Goal: Task Accomplishment & Management: Manage account settings

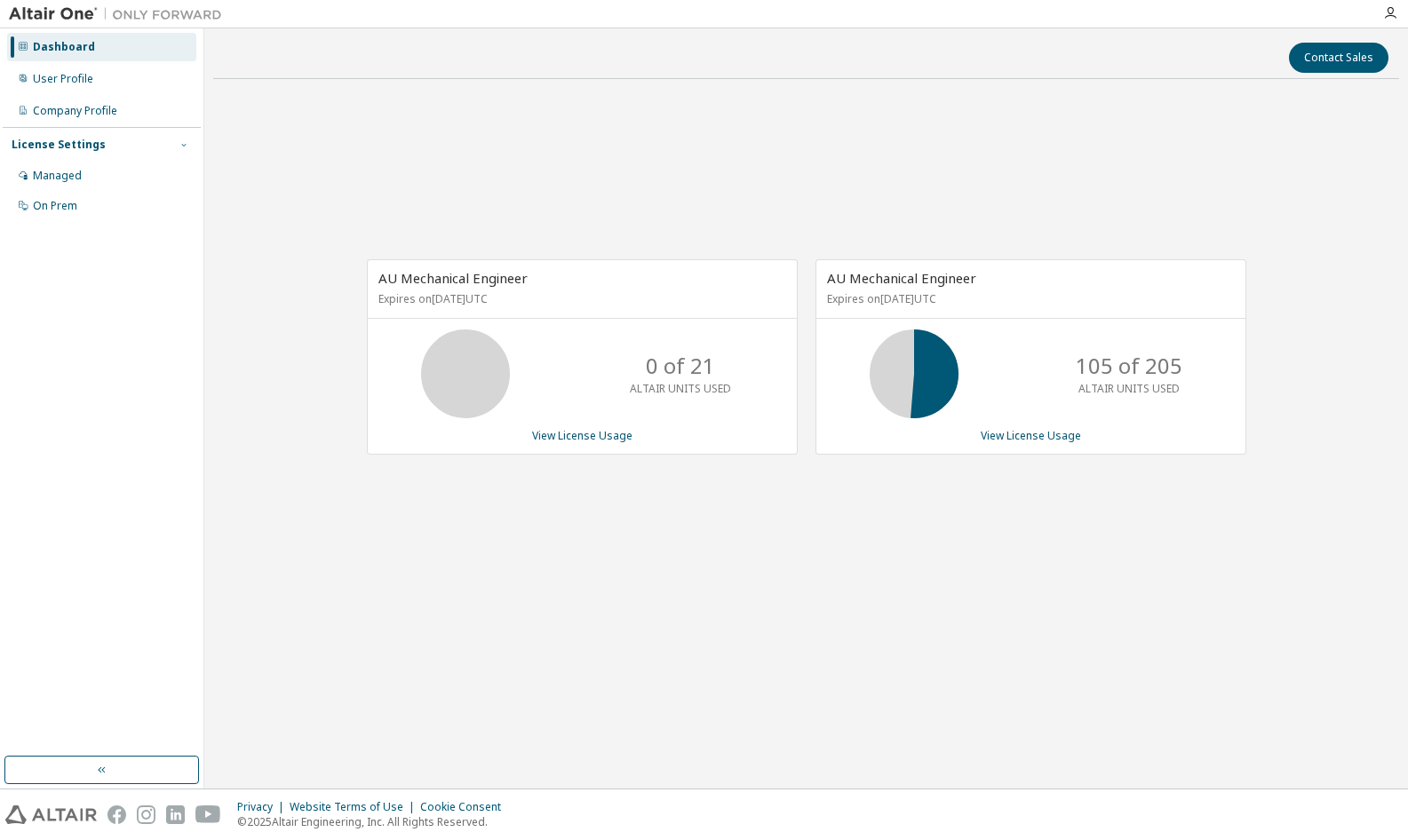
click at [183, 148] on icon "button" at bounding box center [183, 144] width 10 height 10
click at [57, 174] on div "Managed" at bounding box center [56, 175] width 49 height 14
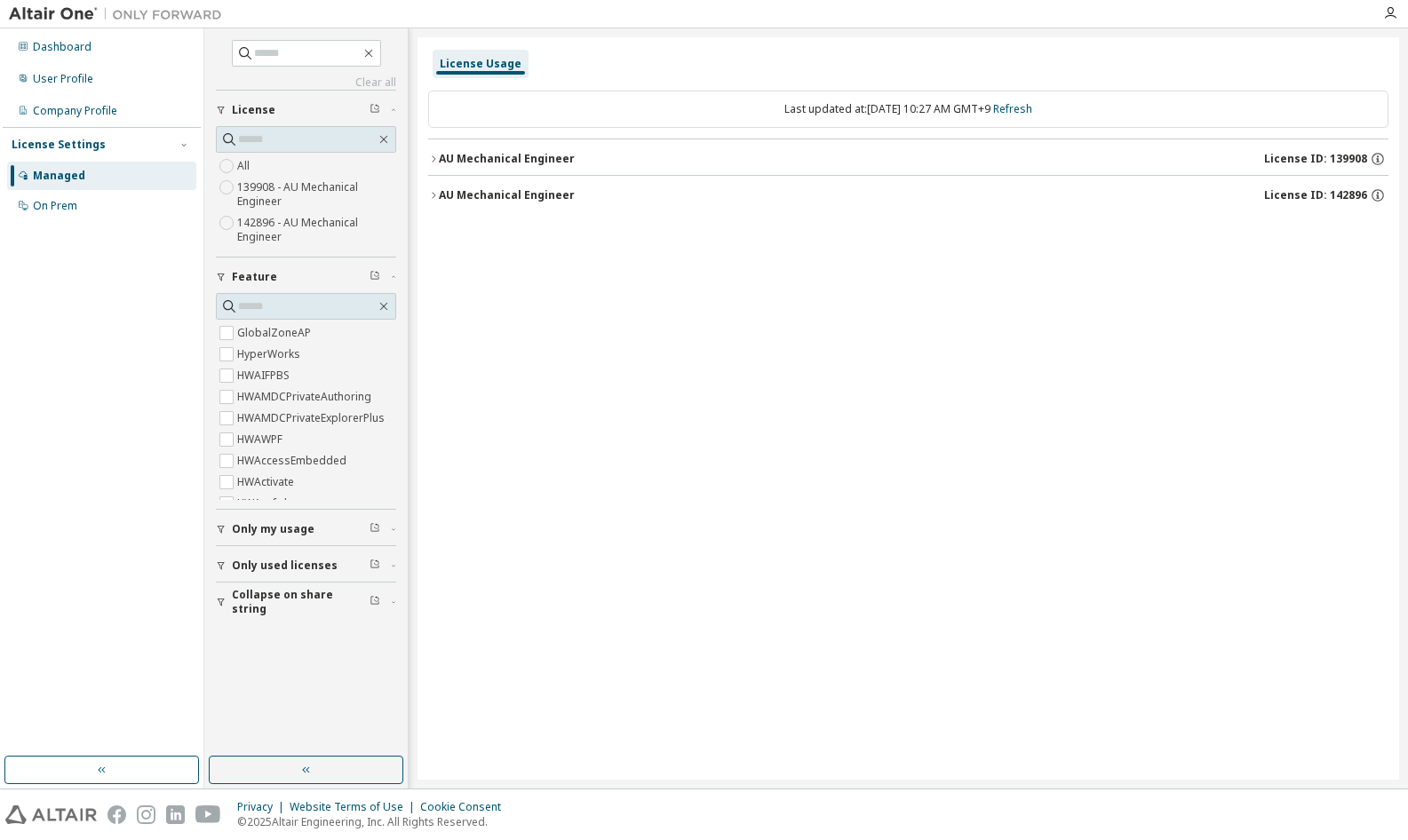
click at [430, 156] on icon "button" at bounding box center [433, 158] width 10 height 10
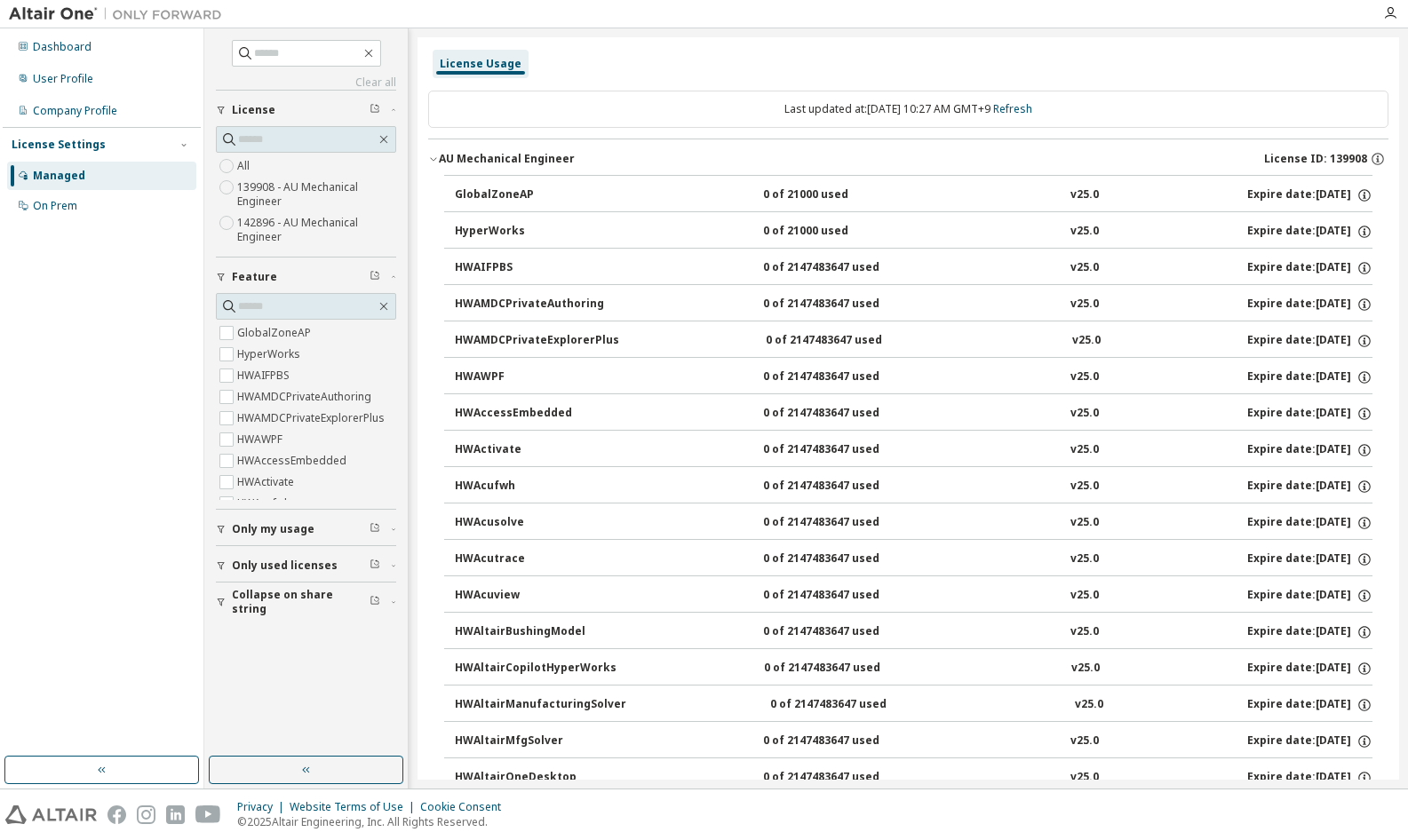
click at [431, 161] on icon "button" at bounding box center [433, 158] width 10 height 10
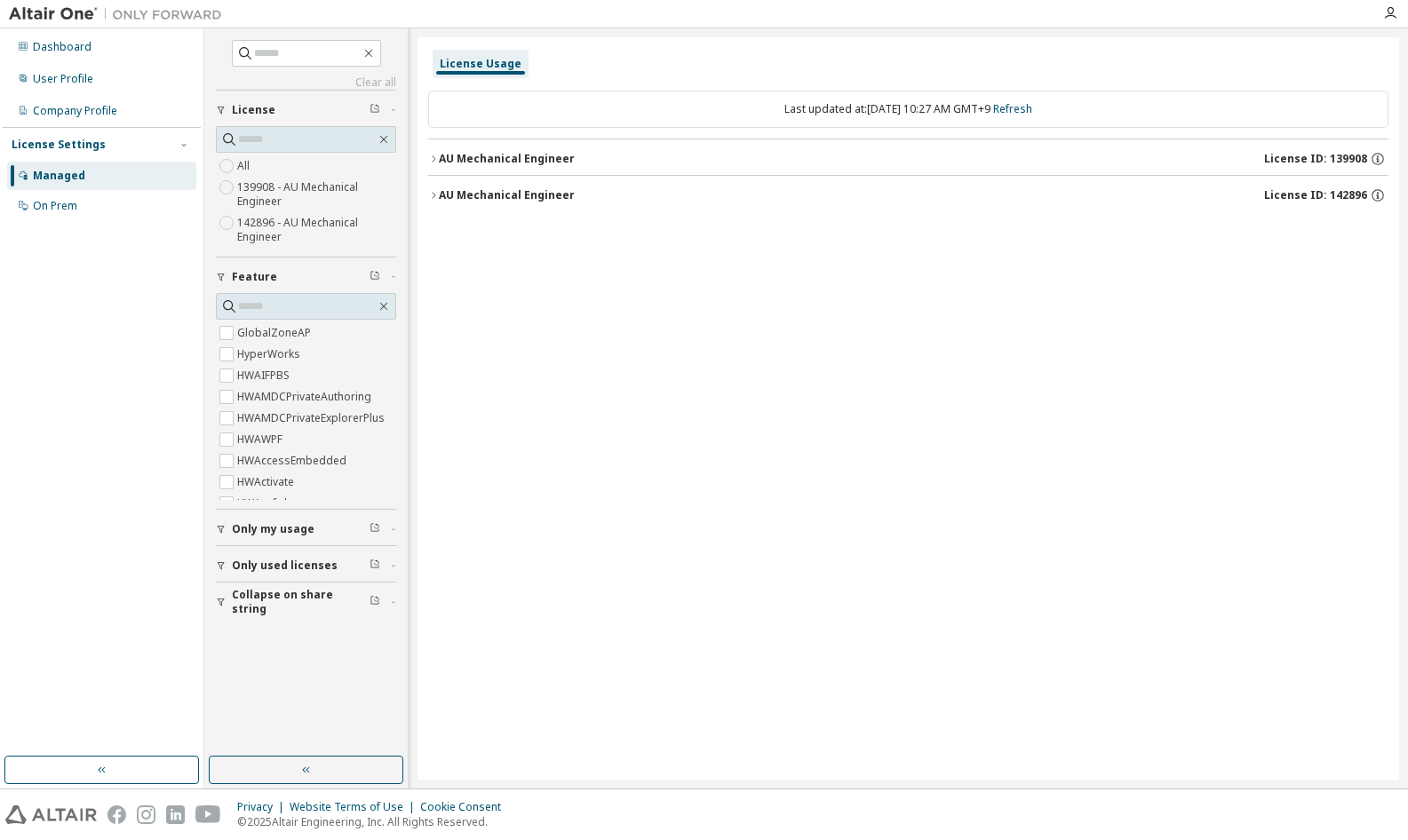
click at [431, 195] on icon "button" at bounding box center [433, 195] width 10 height 10
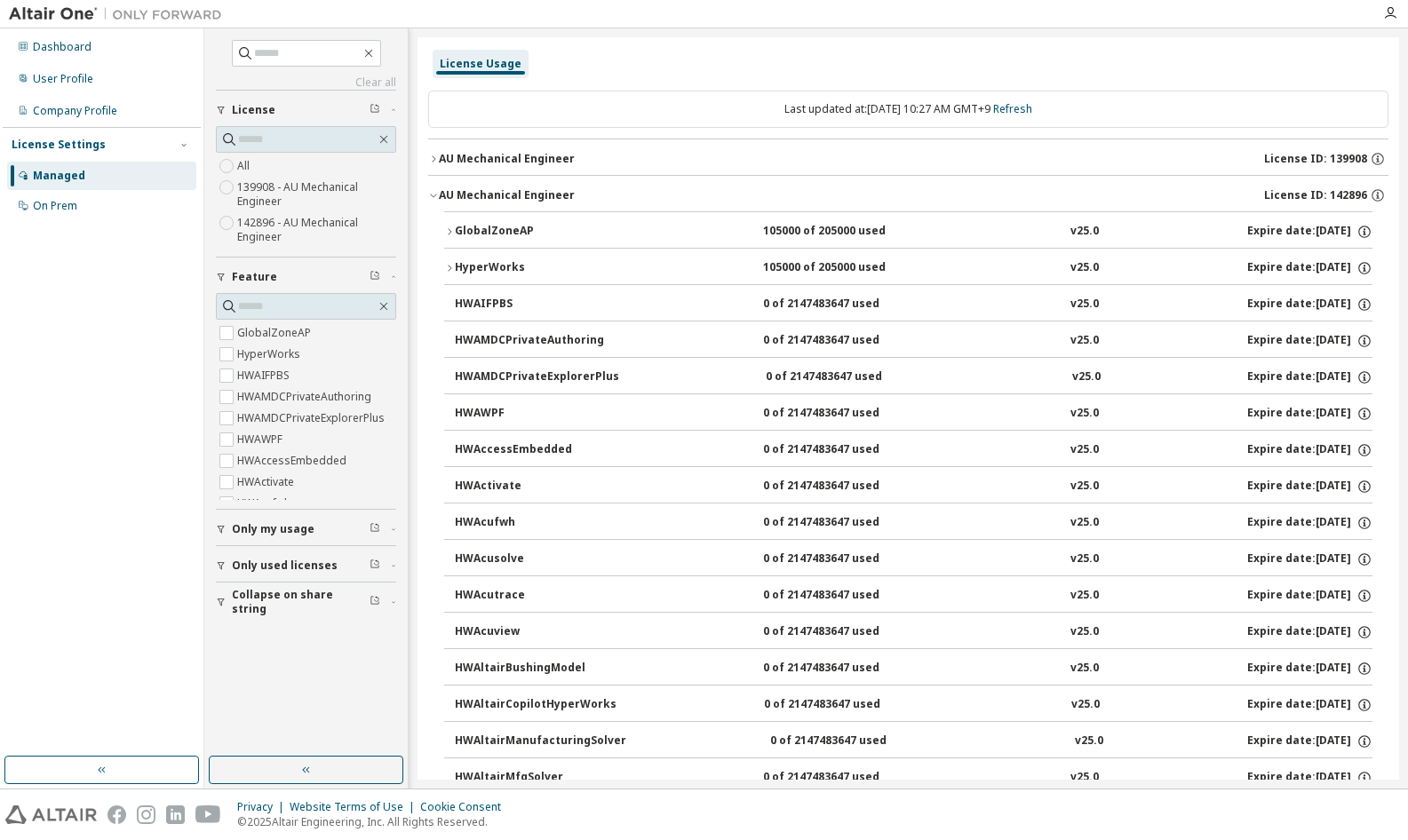
click at [512, 235] on div "GlobalZoneAP" at bounding box center [535, 232] width 160 height 16
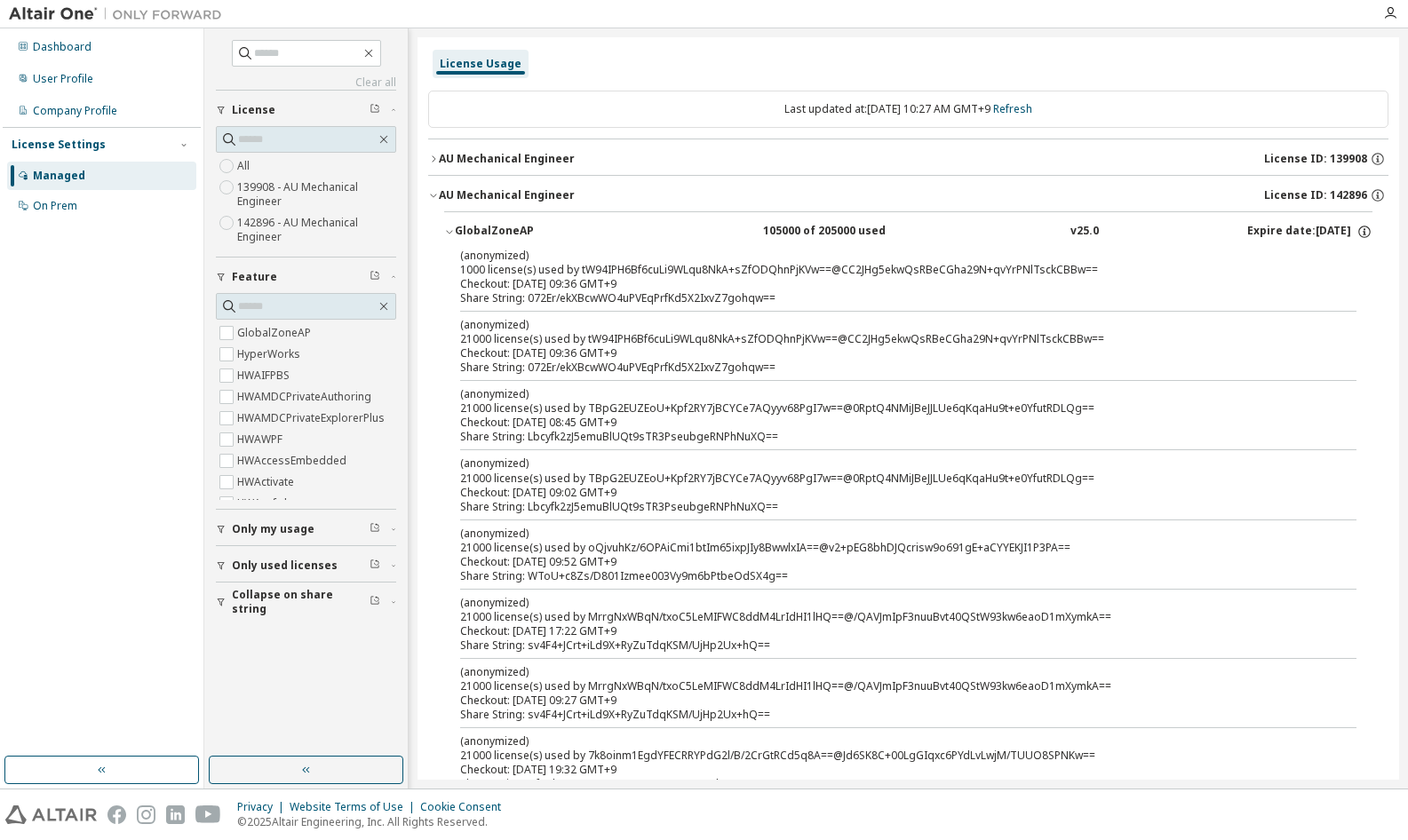
click at [512, 235] on div "GlobalZoneAP" at bounding box center [535, 232] width 160 height 16
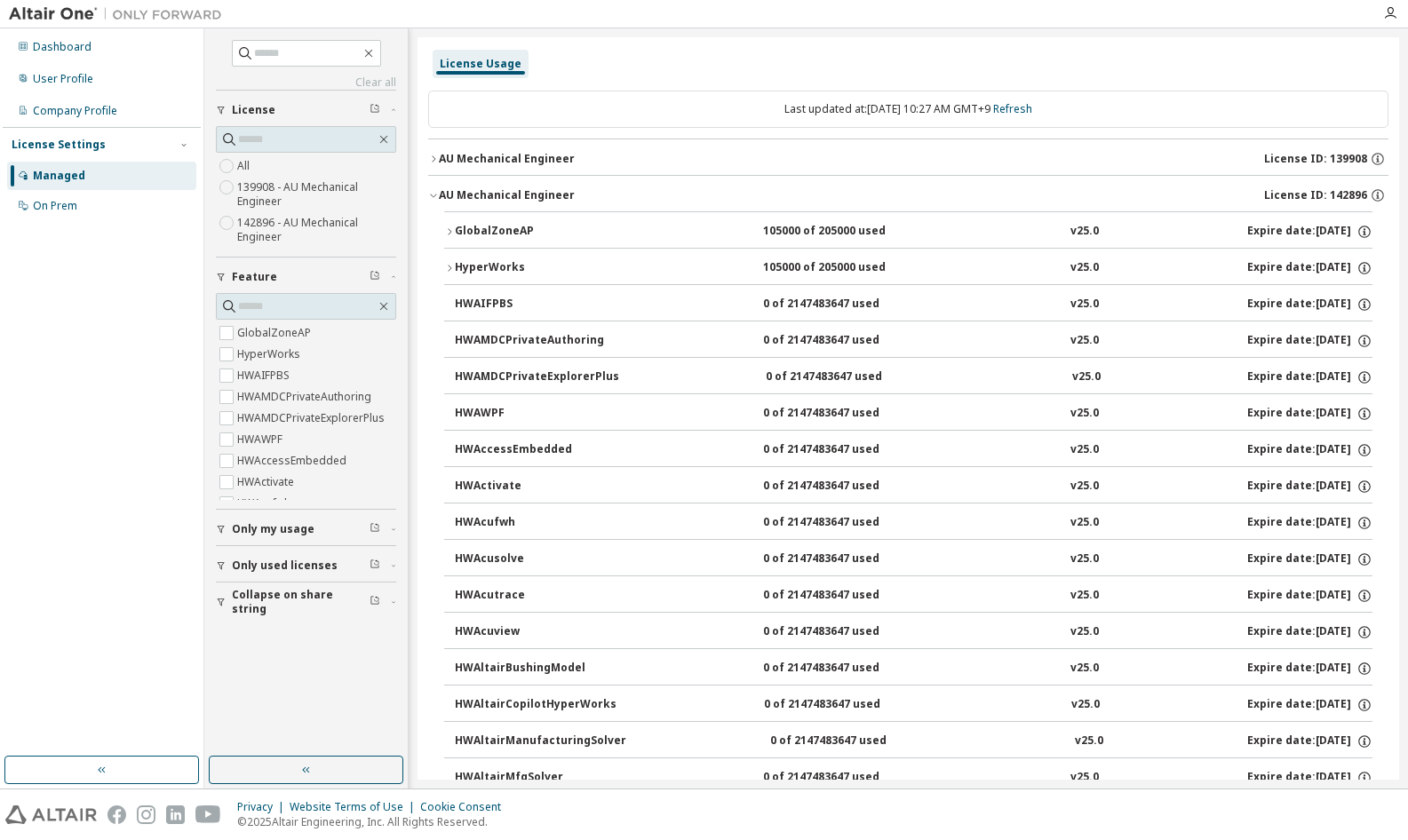
click at [513, 271] on div "HyperWorks" at bounding box center [535, 268] width 160 height 16
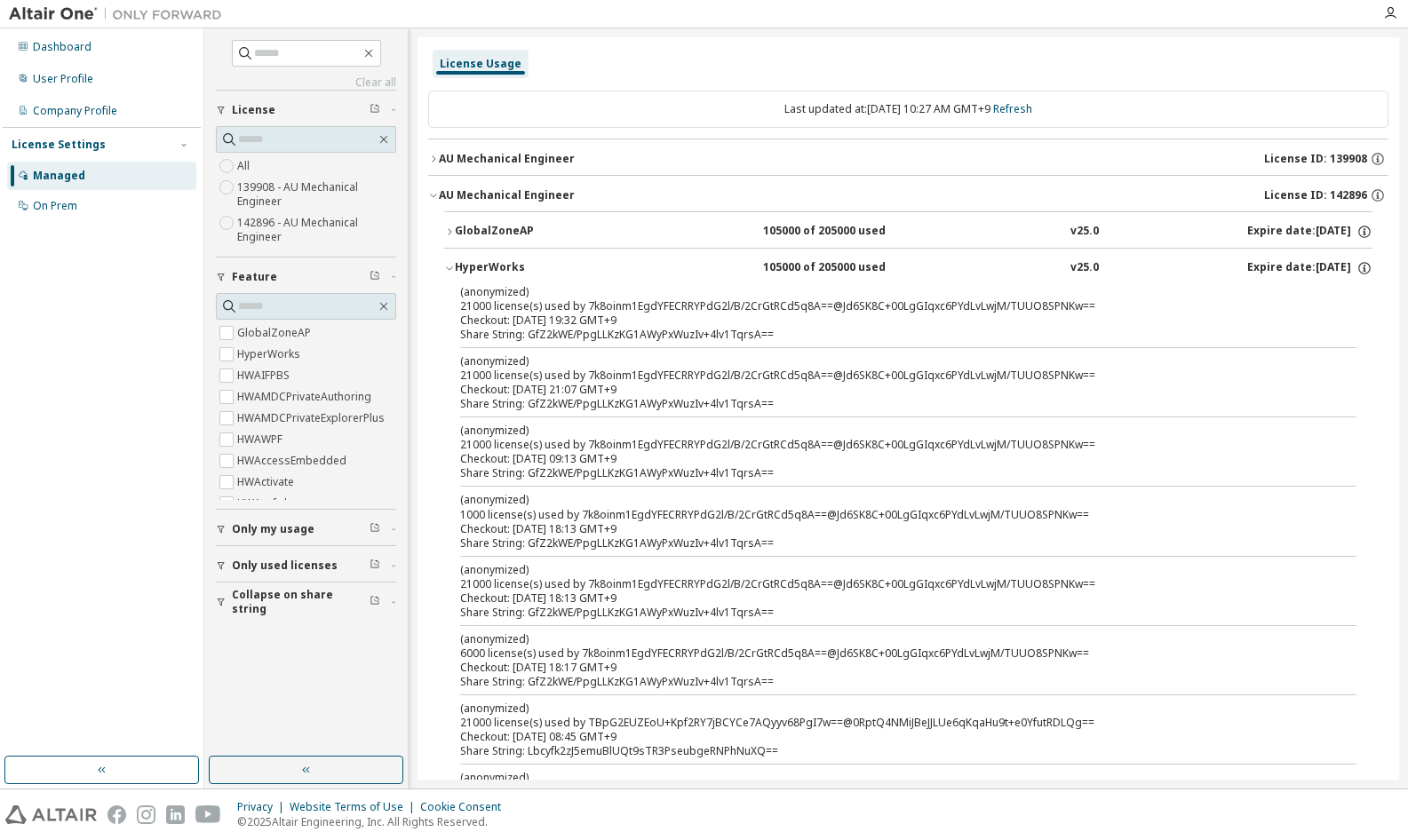
click at [445, 263] on icon "button" at bounding box center [448, 268] width 10 height 10
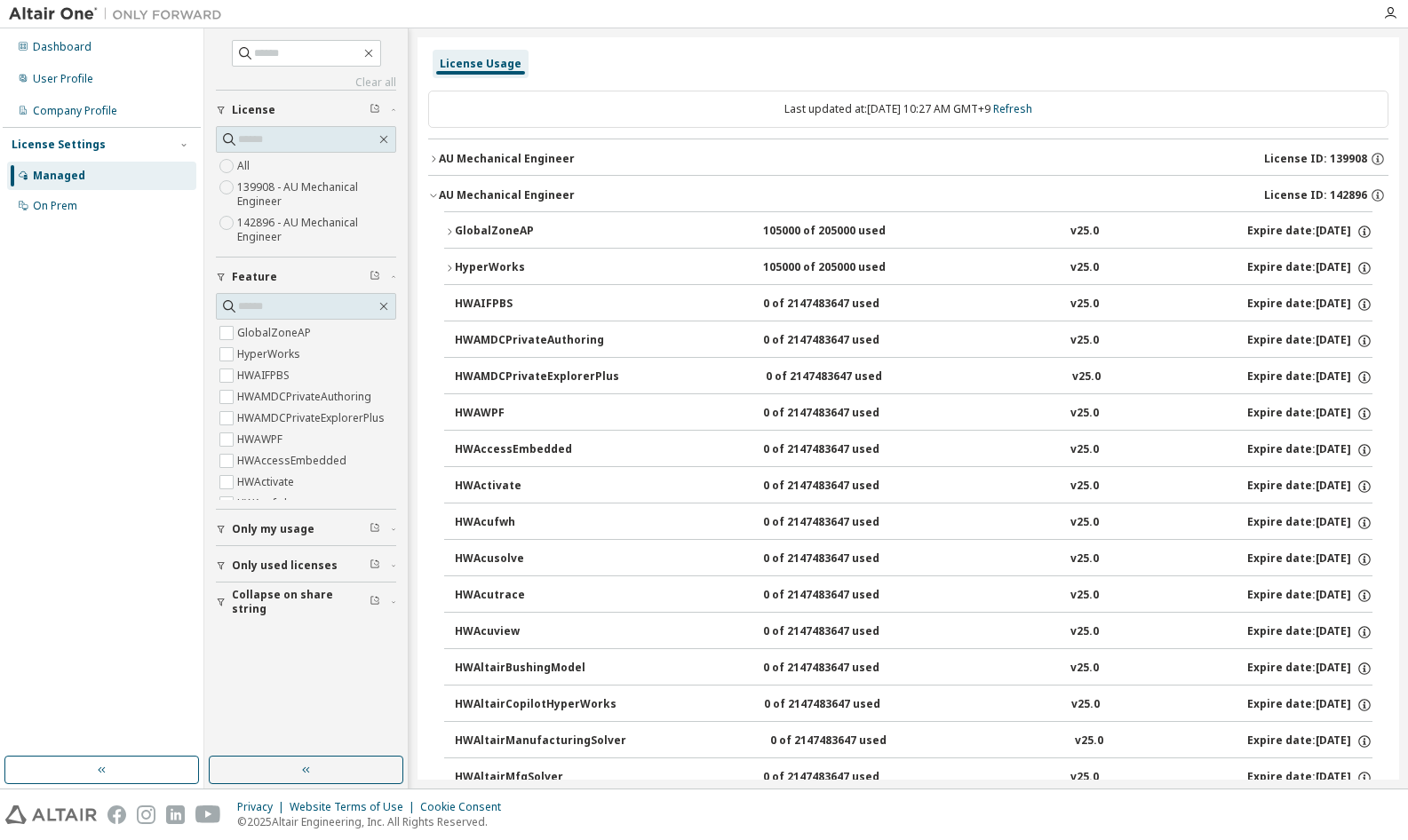
click at [431, 192] on icon "button" at bounding box center [433, 195] width 10 height 10
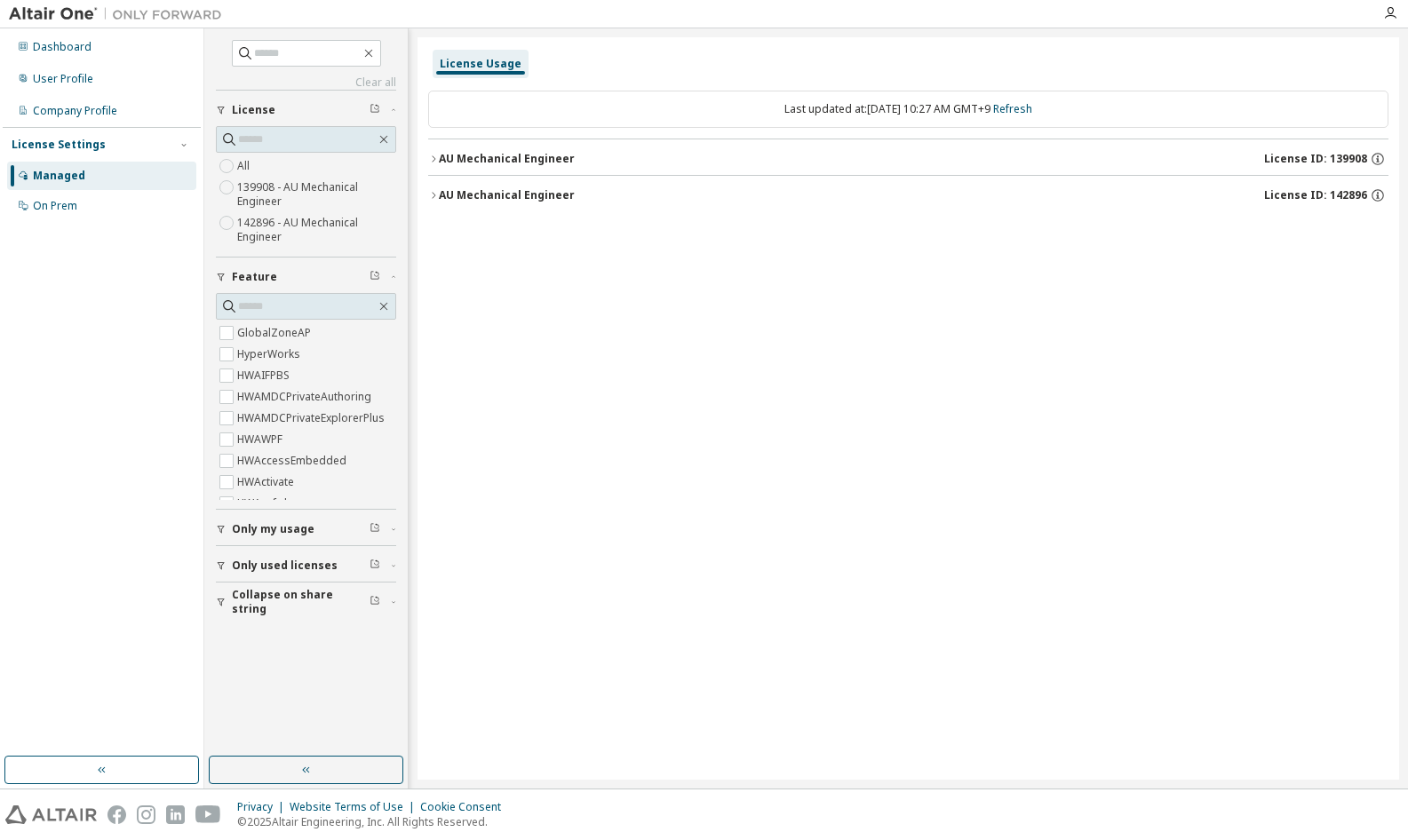
click at [429, 163] on icon "button" at bounding box center [433, 158] width 10 height 10
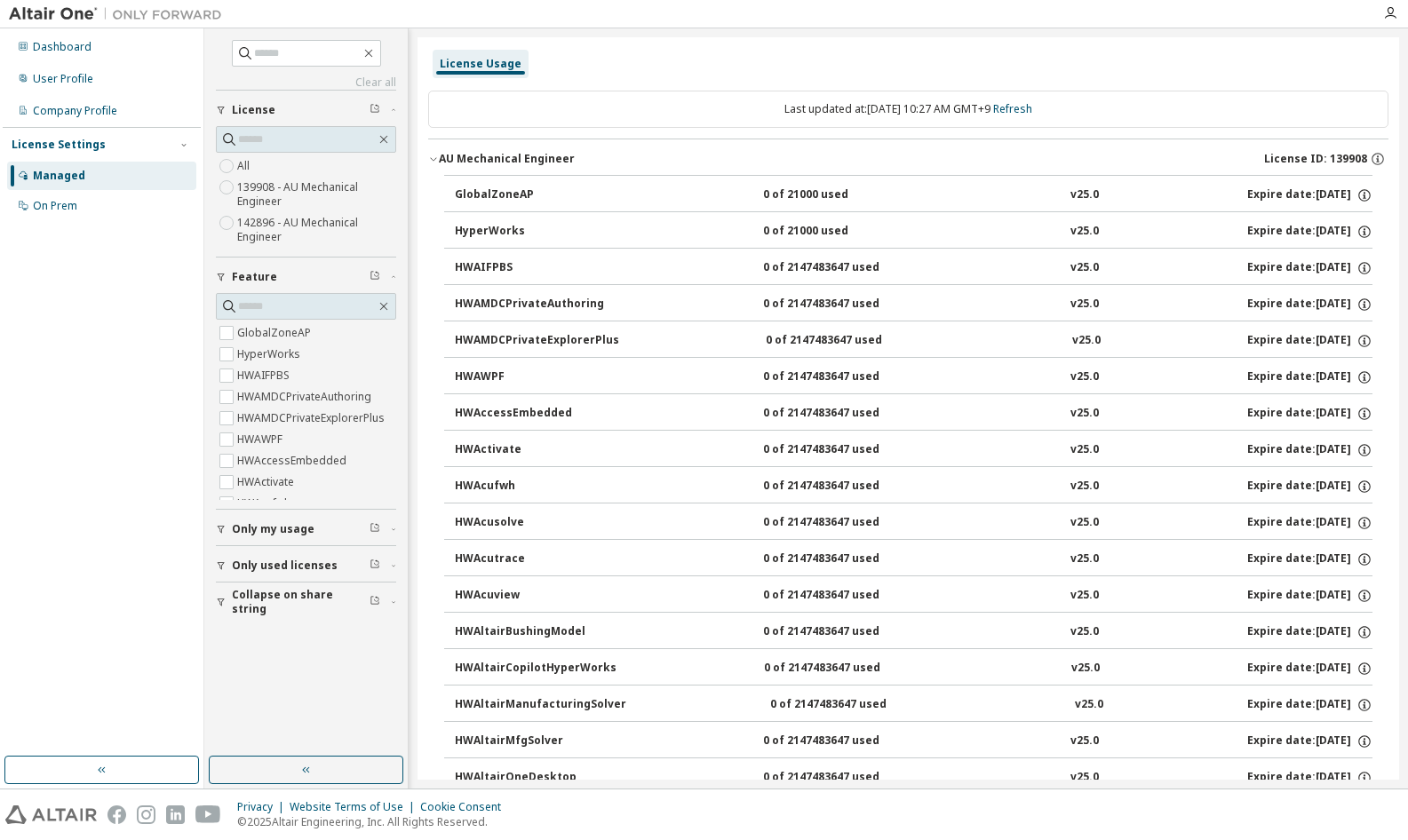
click at [496, 235] on div "HyperWorks" at bounding box center [535, 232] width 160 height 16
click at [495, 218] on button "HyperWorks 0 of 21000 used v25.0 Expire date: [DATE]" at bounding box center [914, 232] width 918 height 39
click at [486, 226] on div "HyperWorks" at bounding box center [535, 232] width 160 height 16
click at [843, 251] on button "HWAIFPBS 0 of 2147483647 used v25.0 Expire date: [DATE]" at bounding box center [914, 268] width 918 height 39
click at [827, 231] on div "0 of 21000 used" at bounding box center [843, 232] width 160 height 16
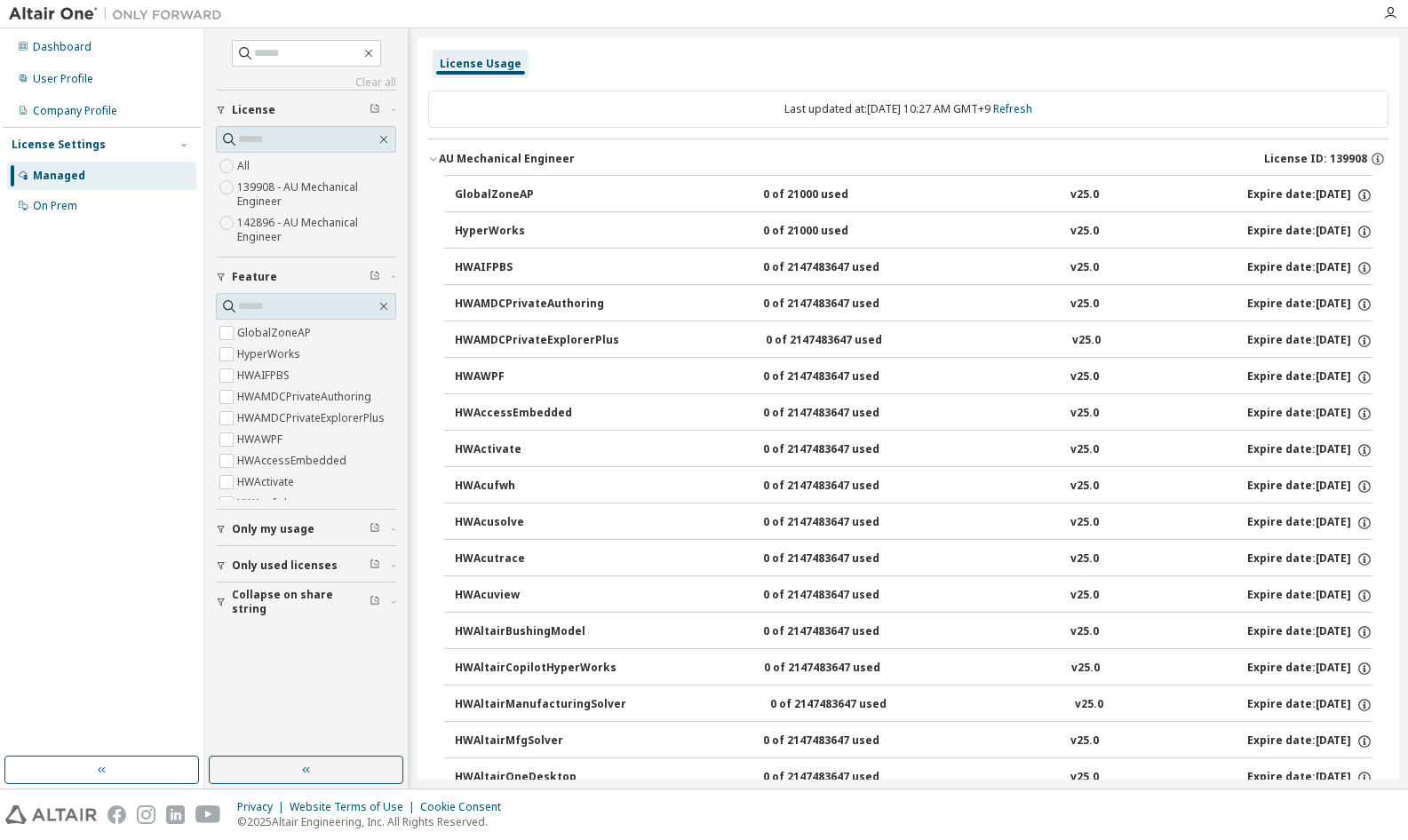
click at [1022, 238] on div "HyperWorks 0 of 21000 used v25.0 Expire date: [DATE]" at bounding box center [914, 232] width 918 height 16
click at [1201, 230] on div "HyperWorks 0 of 21000 used v25.0 Expire date: [DATE]" at bounding box center [914, 232] width 918 height 16
click at [1308, 228] on div "Expire date: [DATE]" at bounding box center [1309, 232] width 125 height 16
drag, startPoint x: 1260, startPoint y: 225, endPoint x: 1209, endPoint y: 229, distance: 51.2
click at [1209, 229] on div "HyperWorks 0 of 21000 used v25.0 Expire date: [DATE]" at bounding box center [914, 232] width 918 height 16
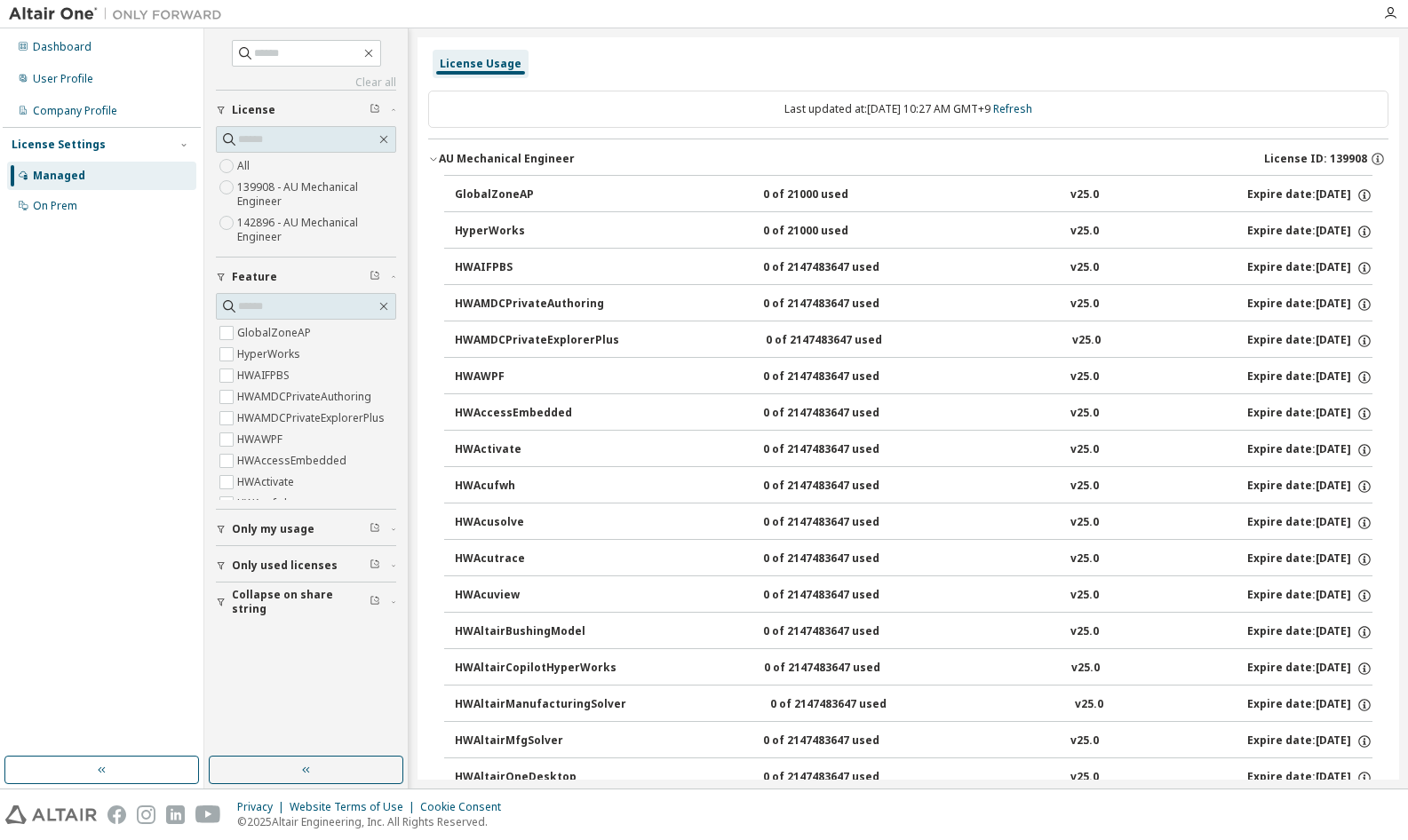
drag, startPoint x: 1096, startPoint y: 225, endPoint x: 983, endPoint y: 217, distance: 113.3
click at [1022, 225] on button "HyperWorks 0 of 21000 used v25.0 Expire date: [DATE]" at bounding box center [914, 232] width 918 height 39
drag, startPoint x: 903, startPoint y: 217, endPoint x: 751, endPoint y: 212, distance: 152.1
drag, startPoint x: 612, startPoint y: 220, endPoint x: 569, endPoint y: 217, distance: 43.1
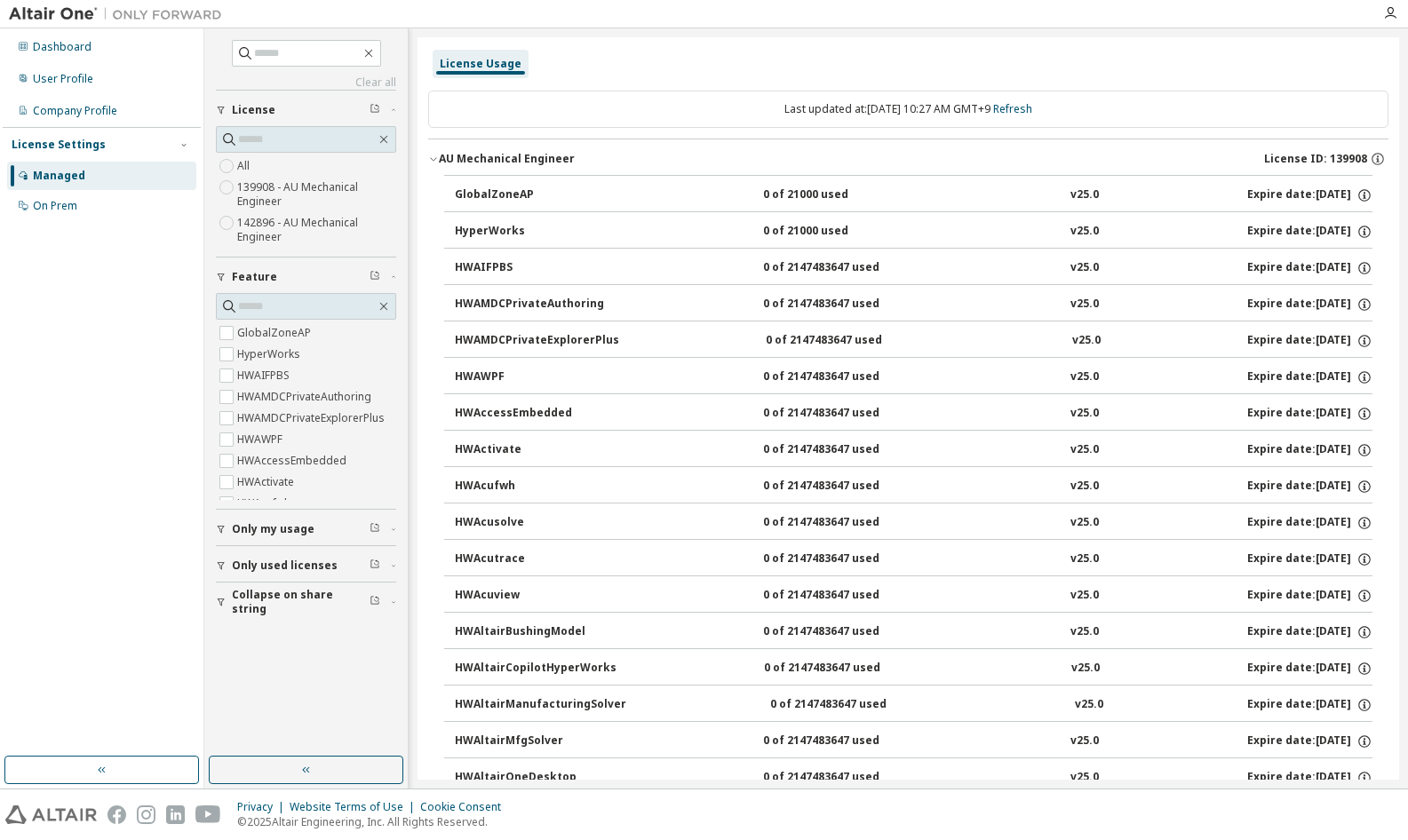
click at [592, 222] on button "HyperWorks 0 of 21000 used v25.0 Expire date: [DATE]" at bounding box center [914, 232] width 918 height 39
click at [510, 227] on button "HyperWorks 0 of 21000 used v25.0 Expire date: [DATE]" at bounding box center [914, 232] width 918 height 39
click at [491, 230] on div "HyperWorks" at bounding box center [535, 232] width 160 height 16
click at [432, 160] on icon "button" at bounding box center [433, 160] width 7 height 4
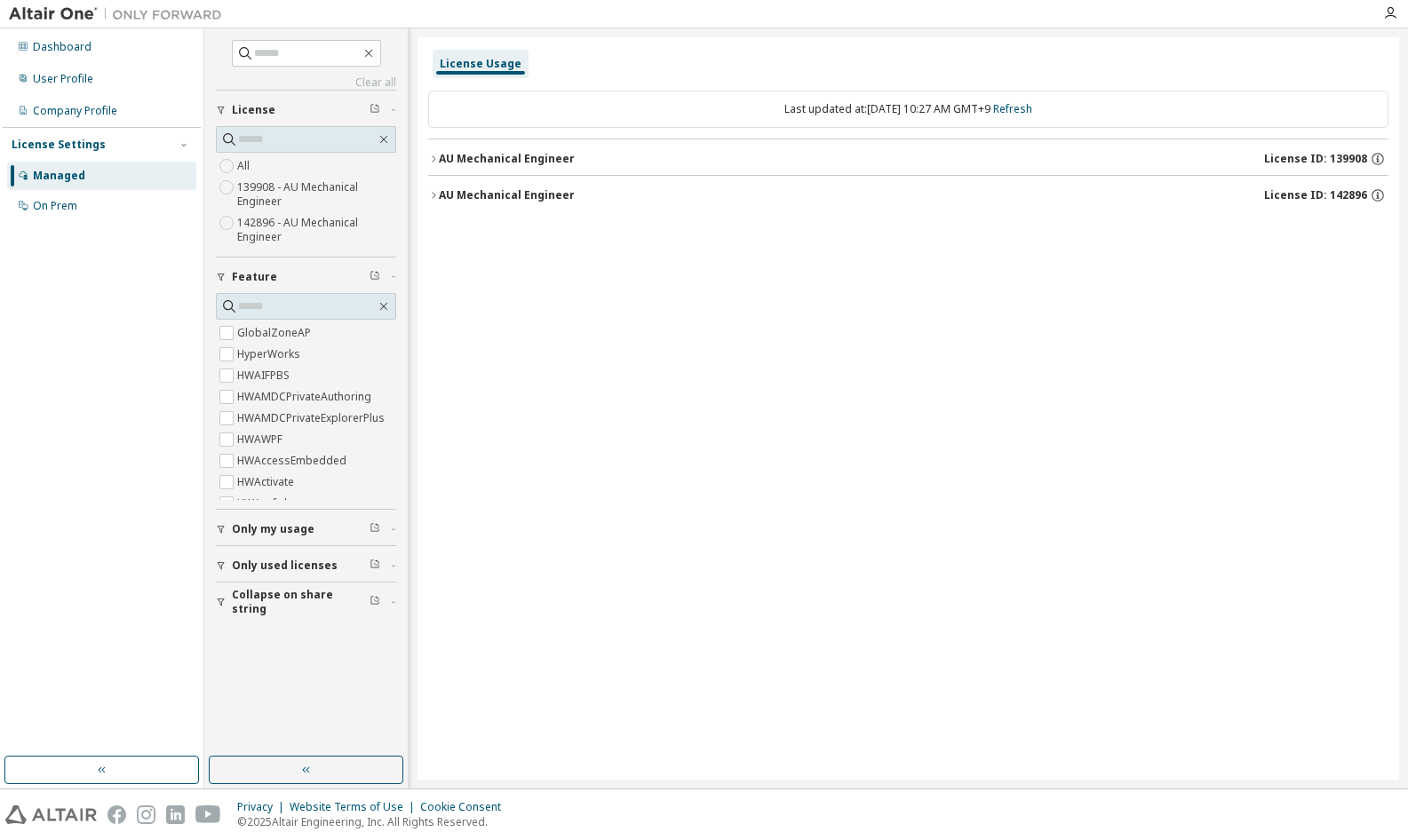
click at [1339, 158] on span "License ID: 139908" at bounding box center [1315, 158] width 103 height 14
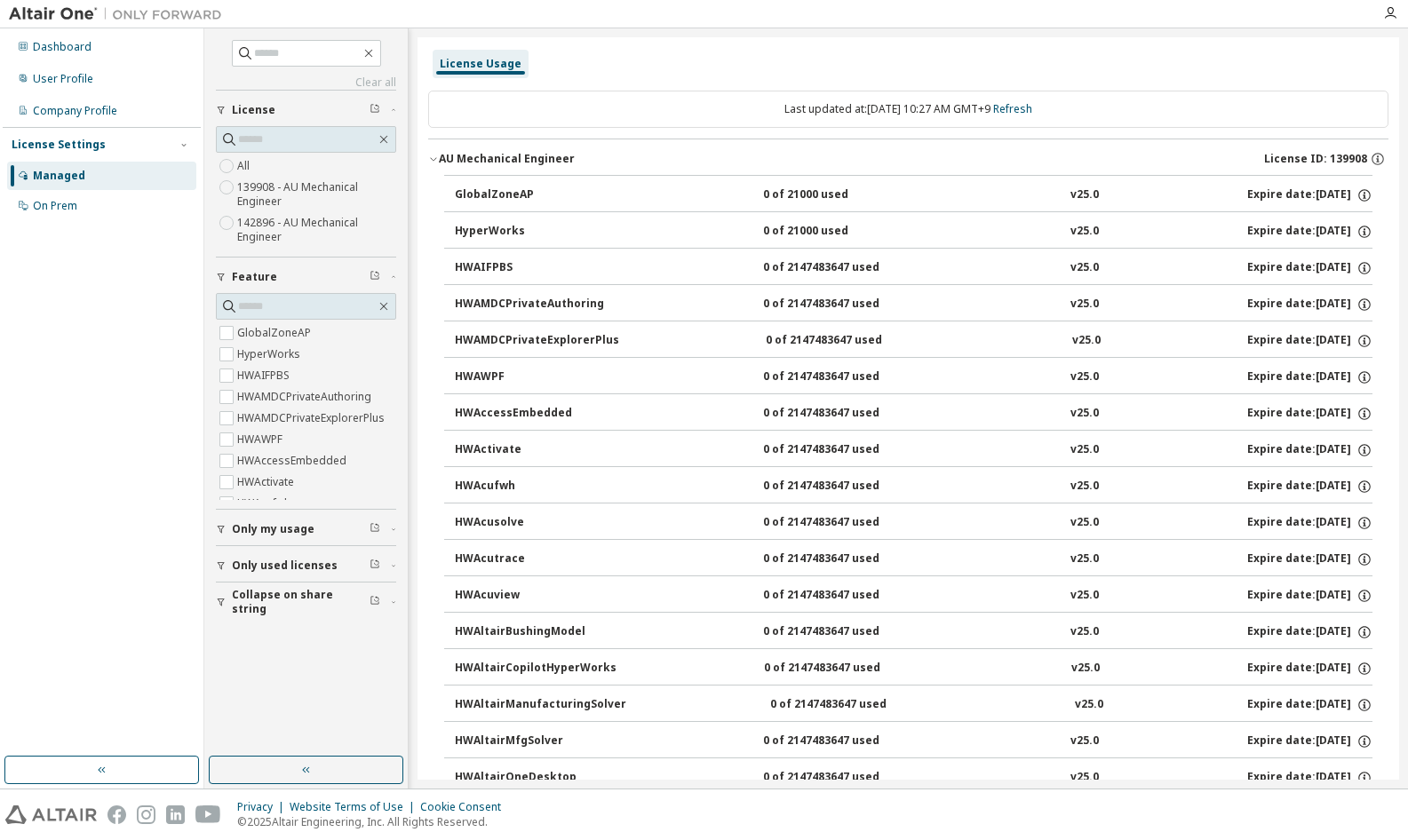
click at [1339, 158] on span "License ID: 139908" at bounding box center [1315, 158] width 103 height 14
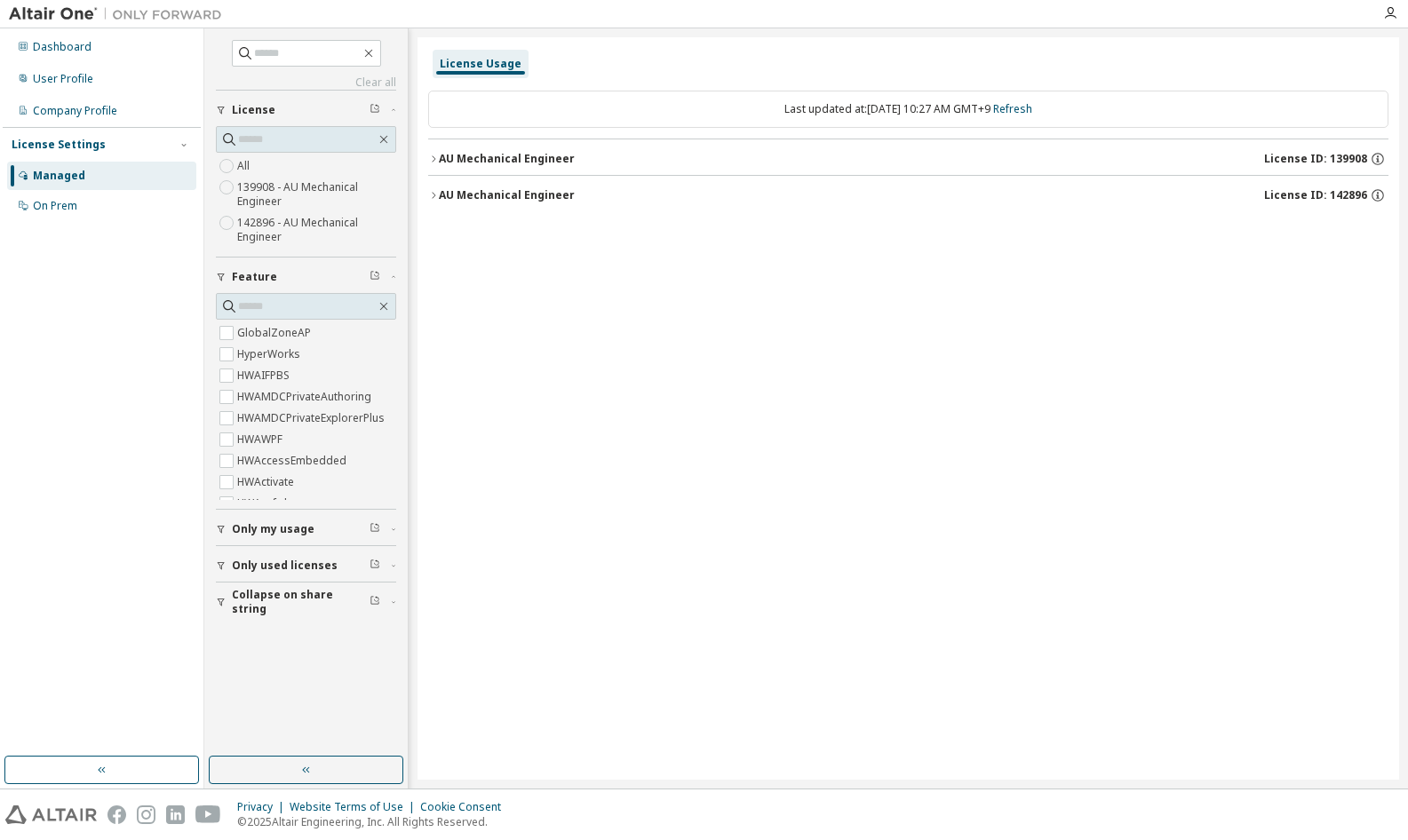
click at [1336, 195] on span "License ID: 142896" at bounding box center [1315, 195] width 103 height 14
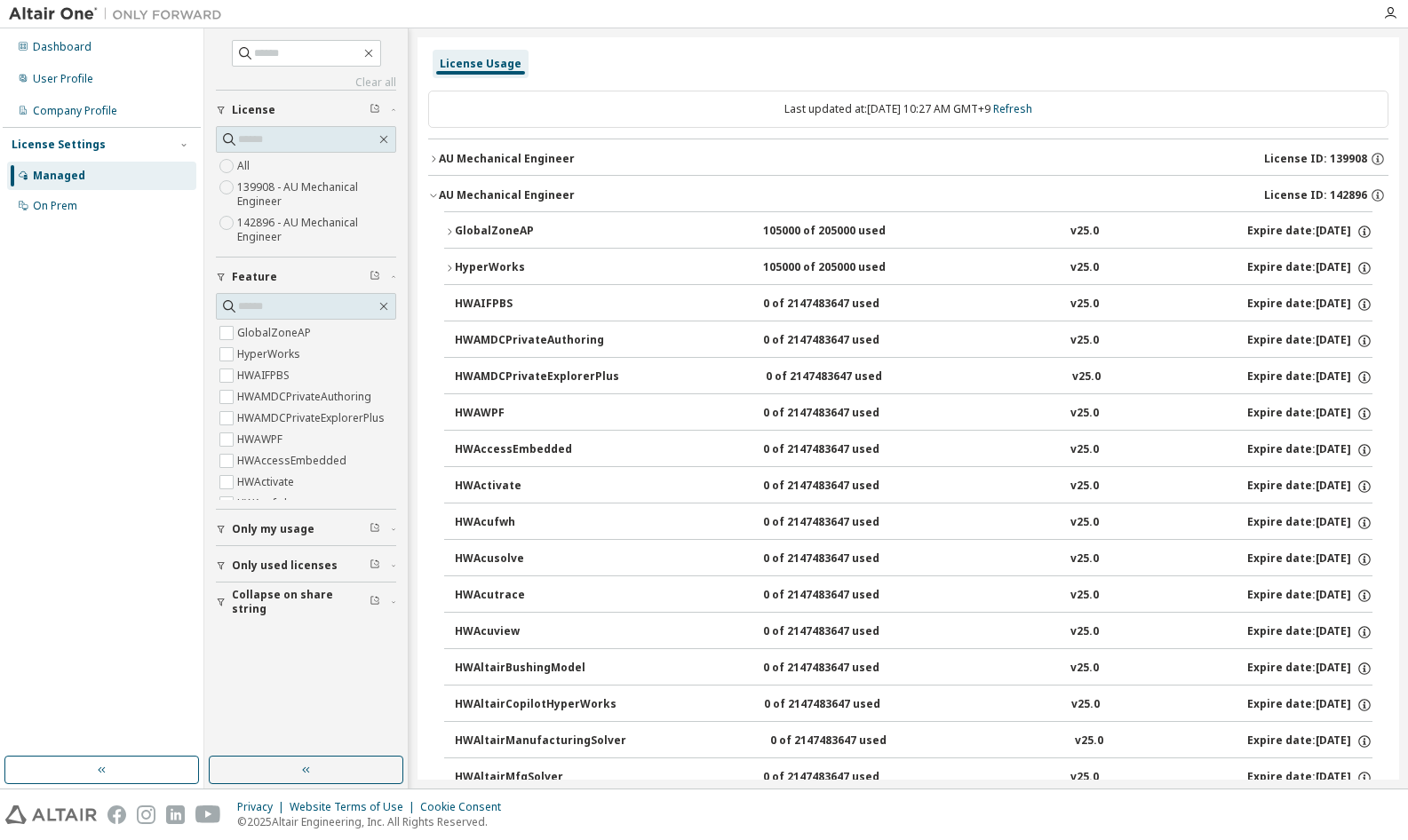
click at [487, 260] on div "HyperWorks" at bounding box center [535, 268] width 160 height 16
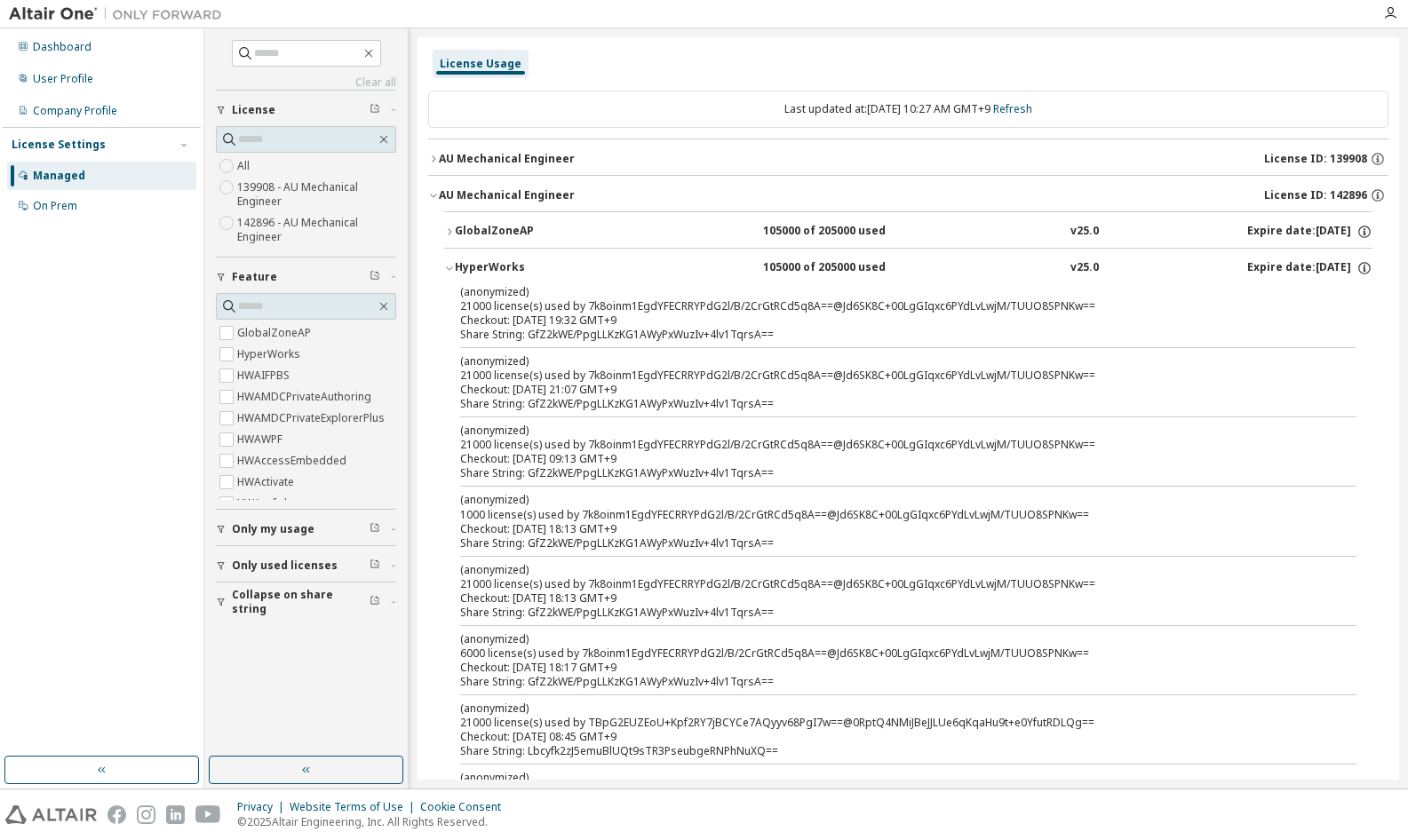
click at [454, 230] on icon "button" at bounding box center [448, 231] width 10 height 10
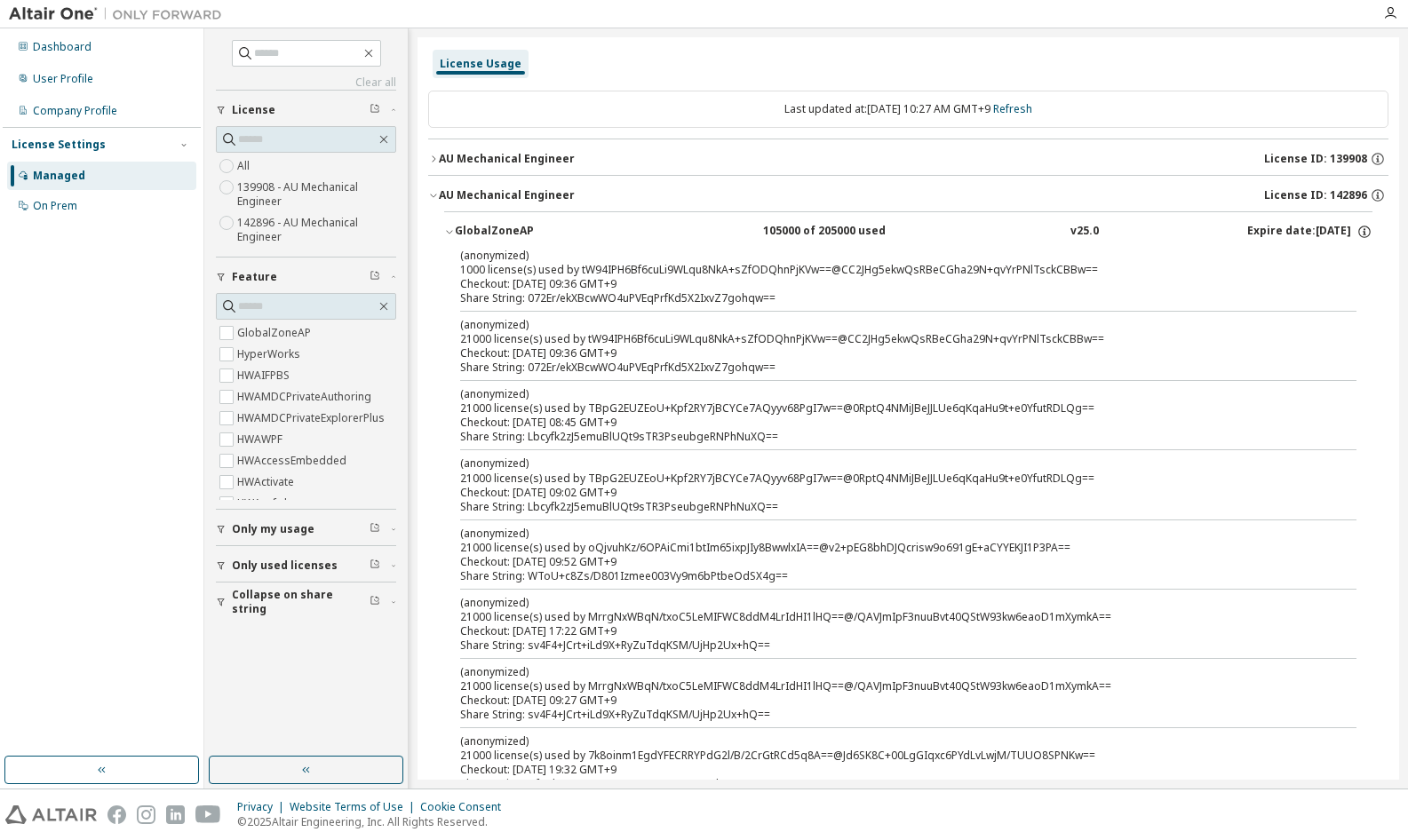
click at [433, 194] on icon "button" at bounding box center [433, 195] width 10 height 10
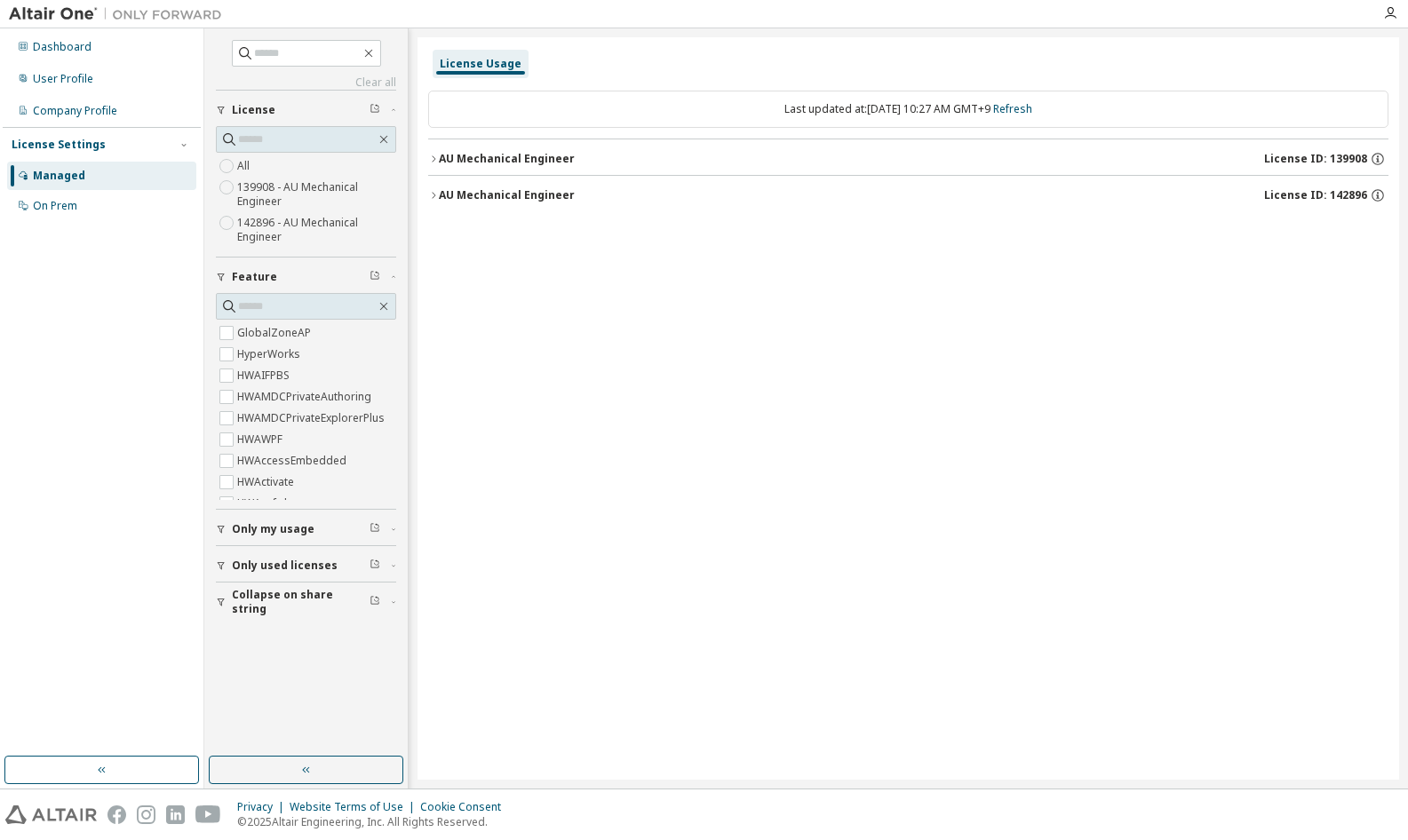
click at [431, 195] on icon "button" at bounding box center [433, 195] width 10 height 10
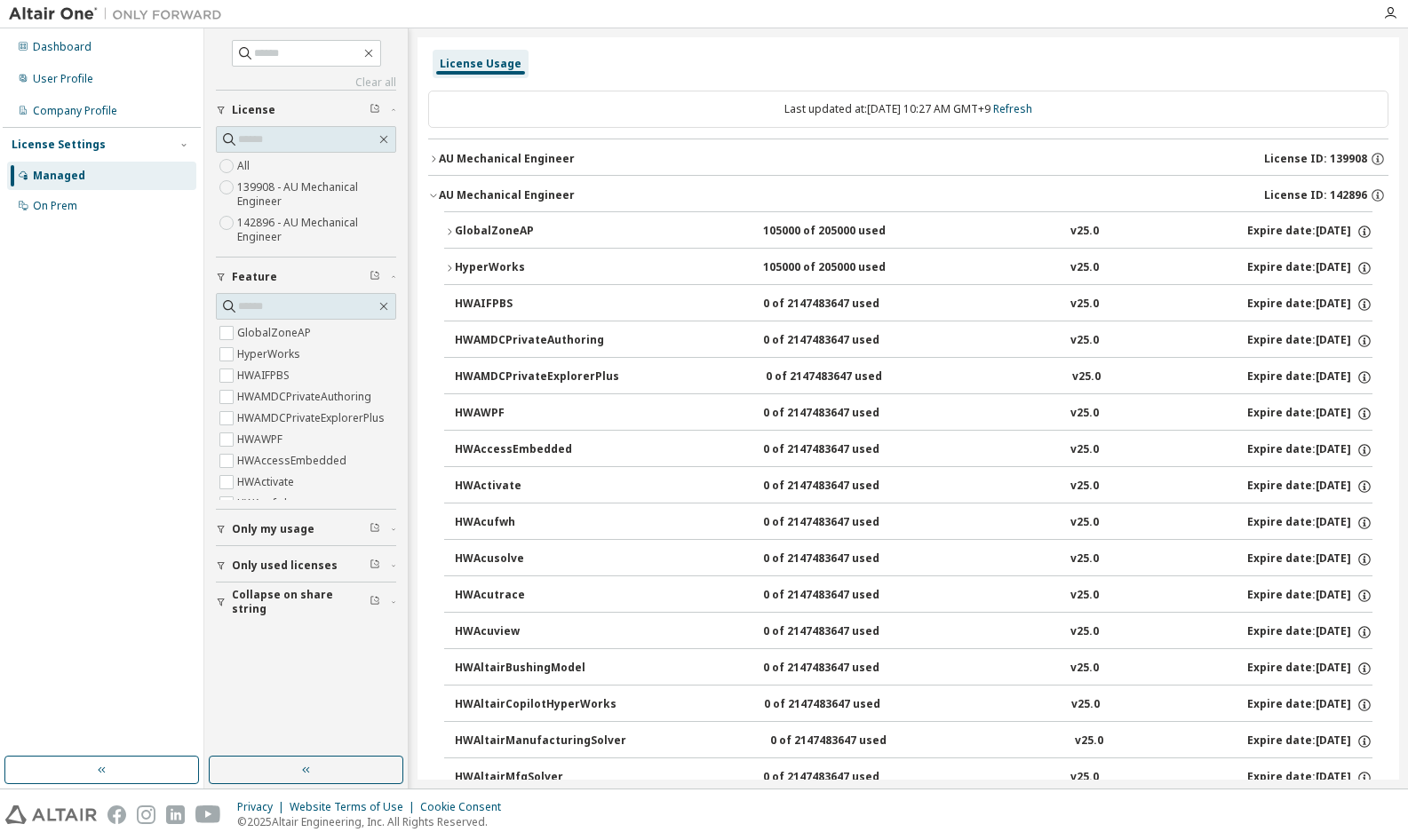
click at [431, 195] on icon "button" at bounding box center [433, 195] width 10 height 10
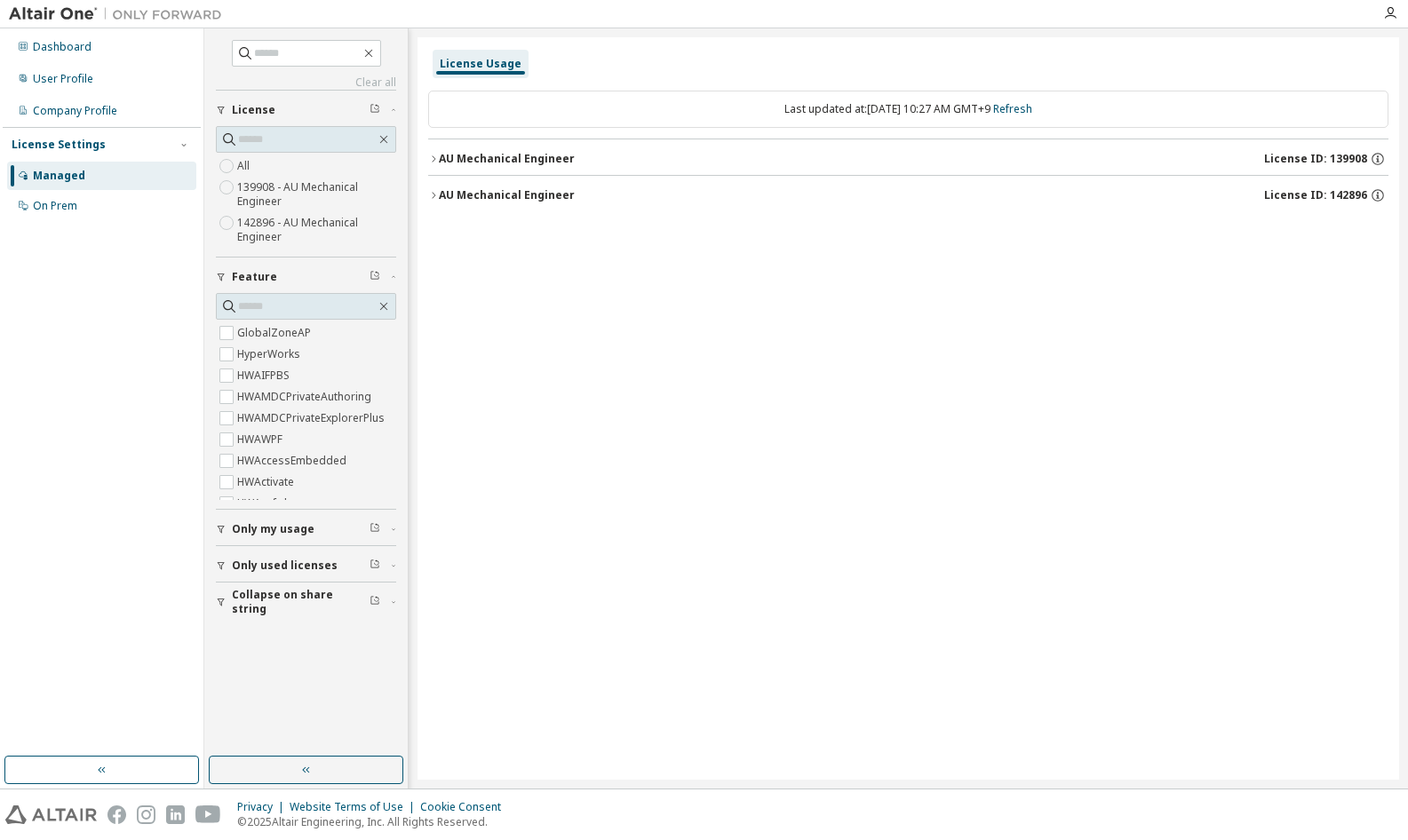
click at [436, 157] on icon "button" at bounding box center [433, 158] width 10 height 10
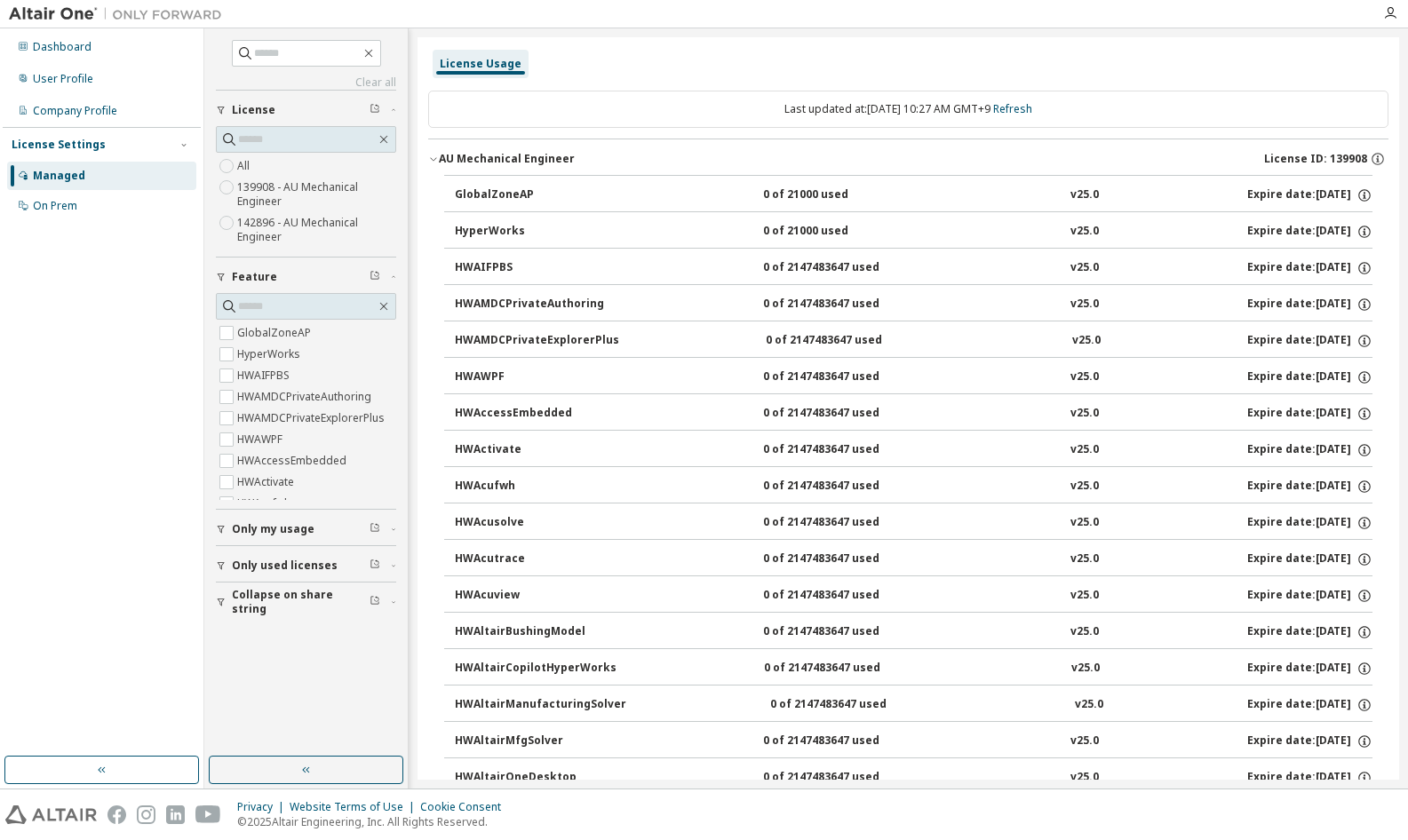
click at [433, 163] on icon "button" at bounding box center [433, 158] width 10 height 10
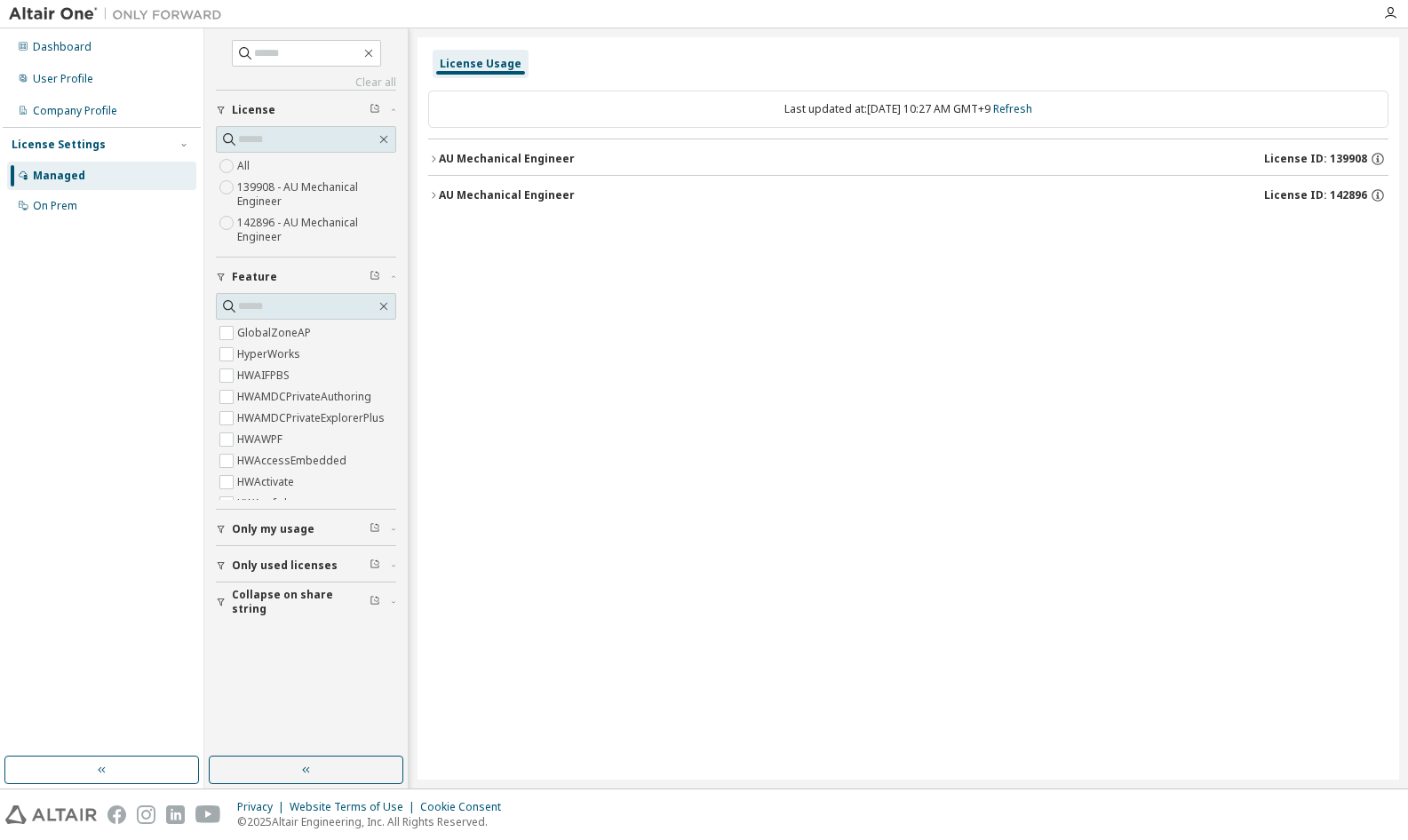
click at [431, 194] on icon "button" at bounding box center [433, 195] width 10 height 10
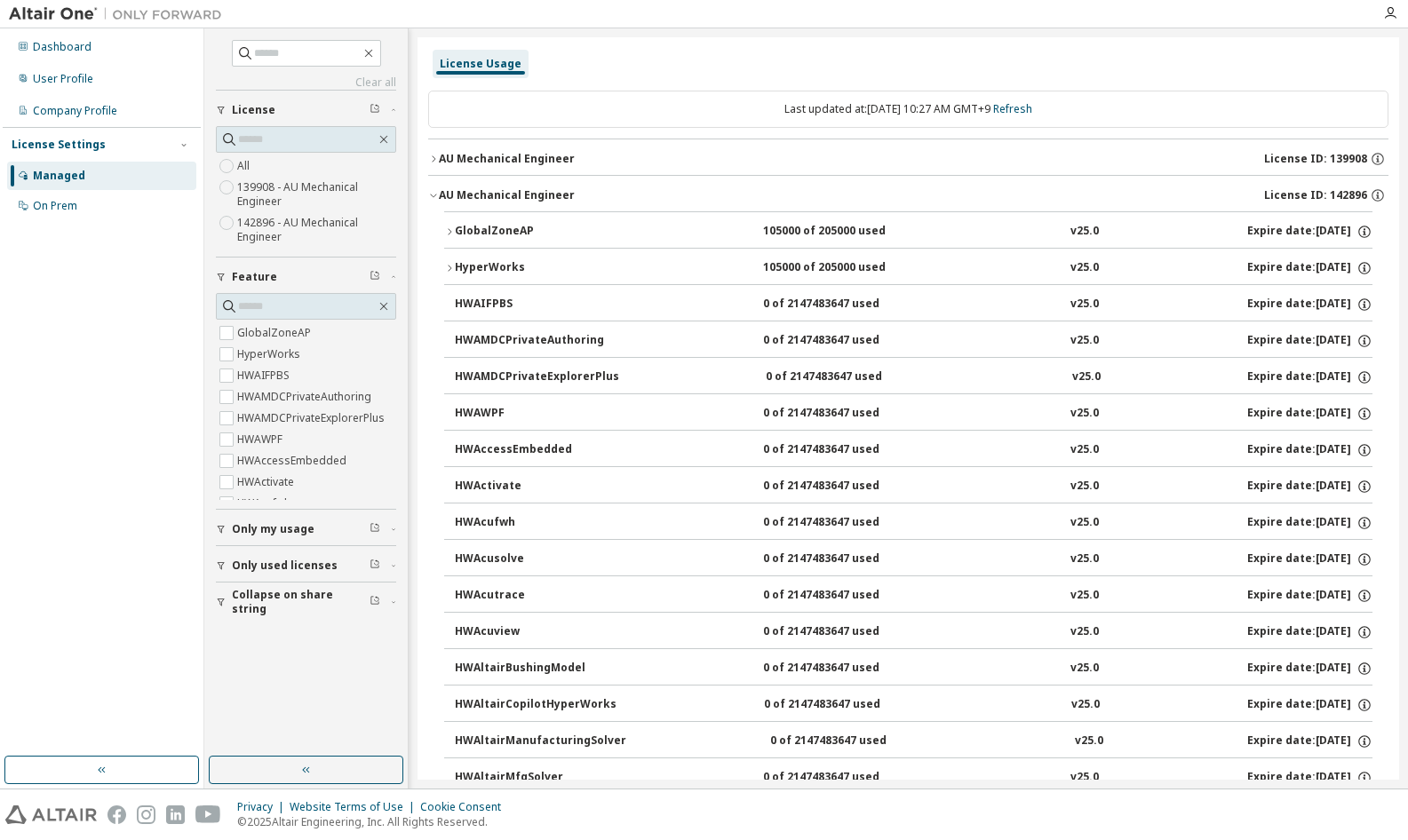
click at [492, 258] on button "HyperWorks 105000 of 205000 used v25.0 Expire date: [DATE]" at bounding box center [907, 268] width 928 height 39
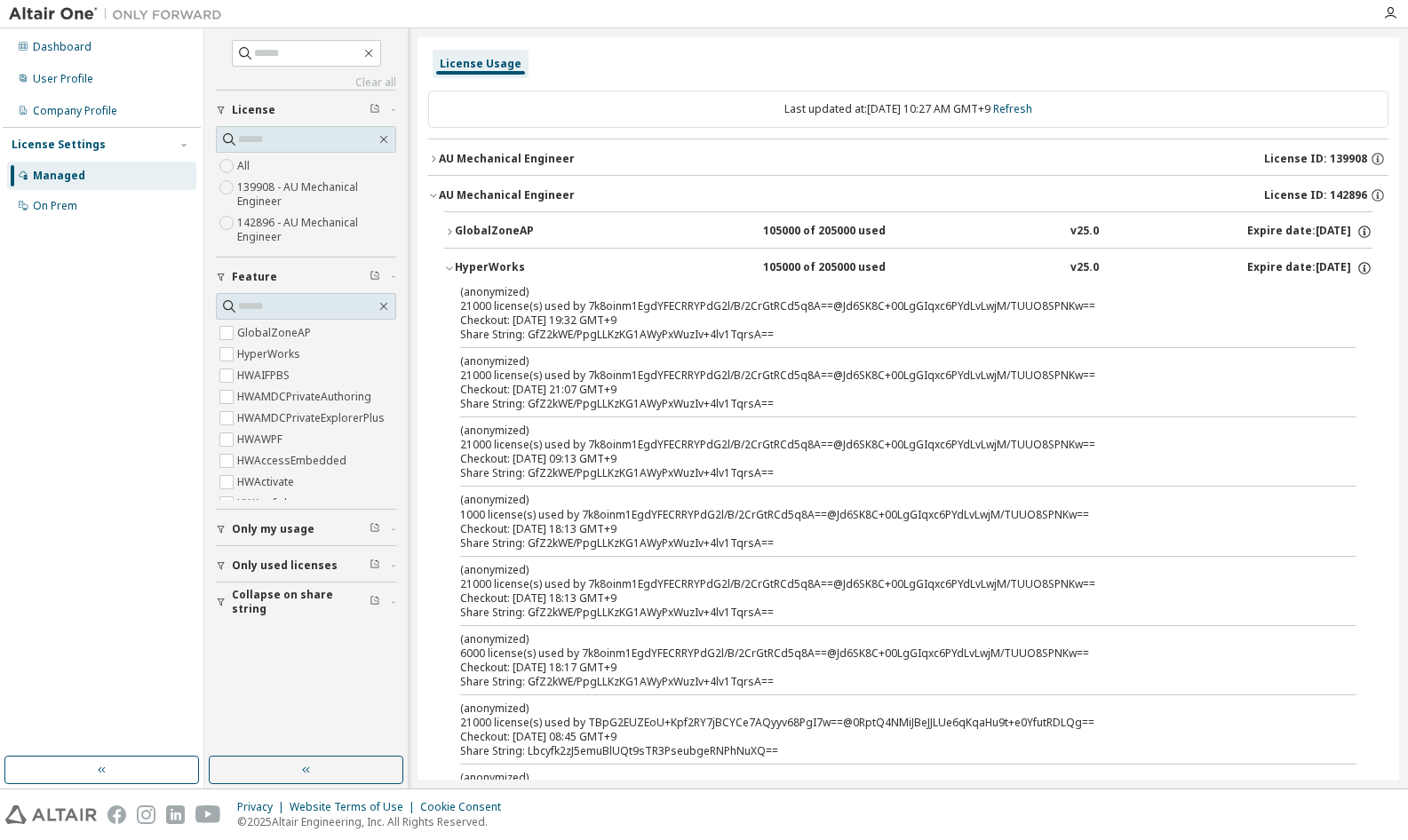
click at [507, 307] on div "(anonymized) 21000 license(s) used by 7k8oinm1EgdYFECRRYPdG2l/B/2CrGtRCd5q8A==@…" at bounding box center [886, 298] width 854 height 30
click at [445, 268] on icon "button" at bounding box center [448, 268] width 10 height 10
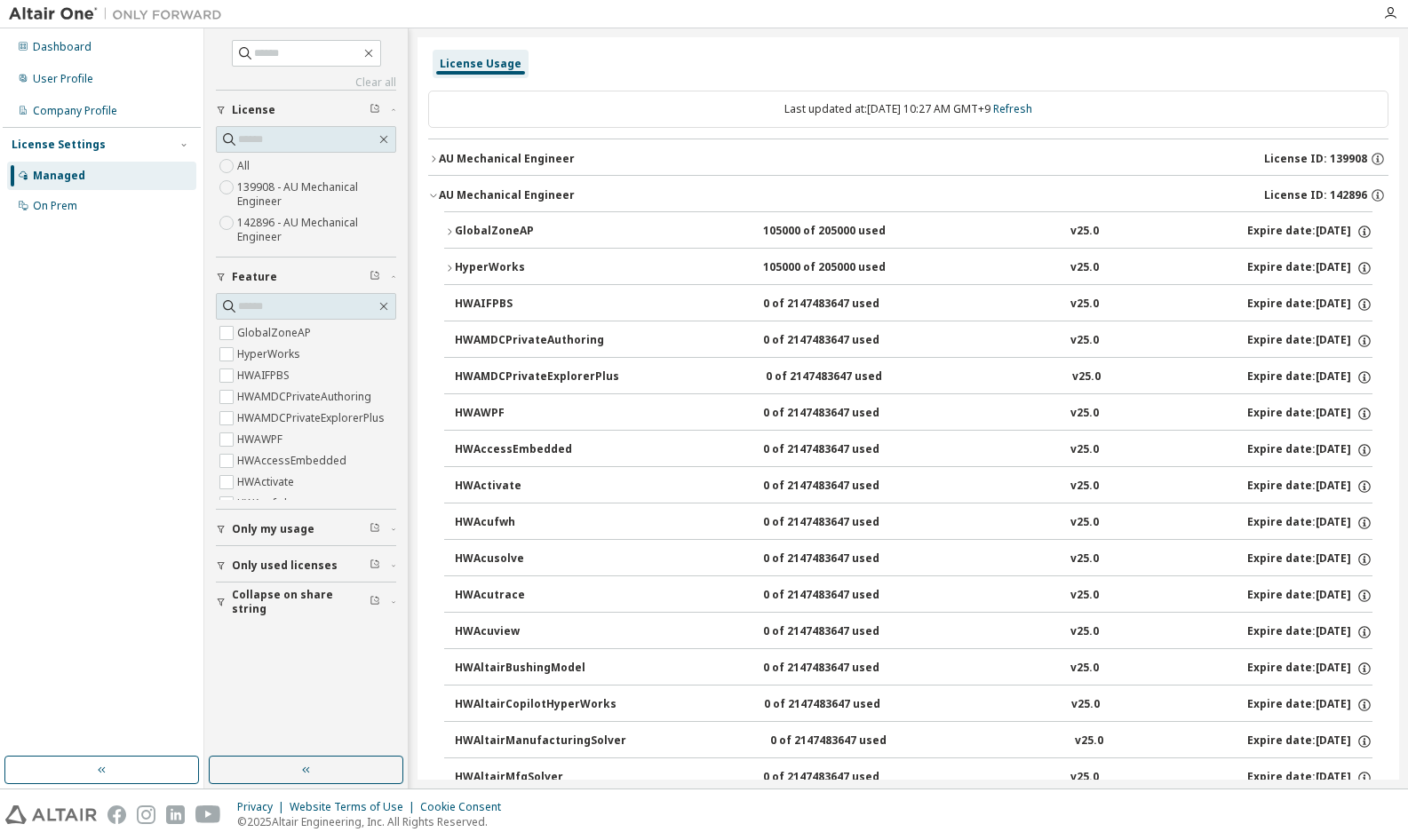
click at [508, 263] on div "HyperWorks" at bounding box center [535, 268] width 160 height 16
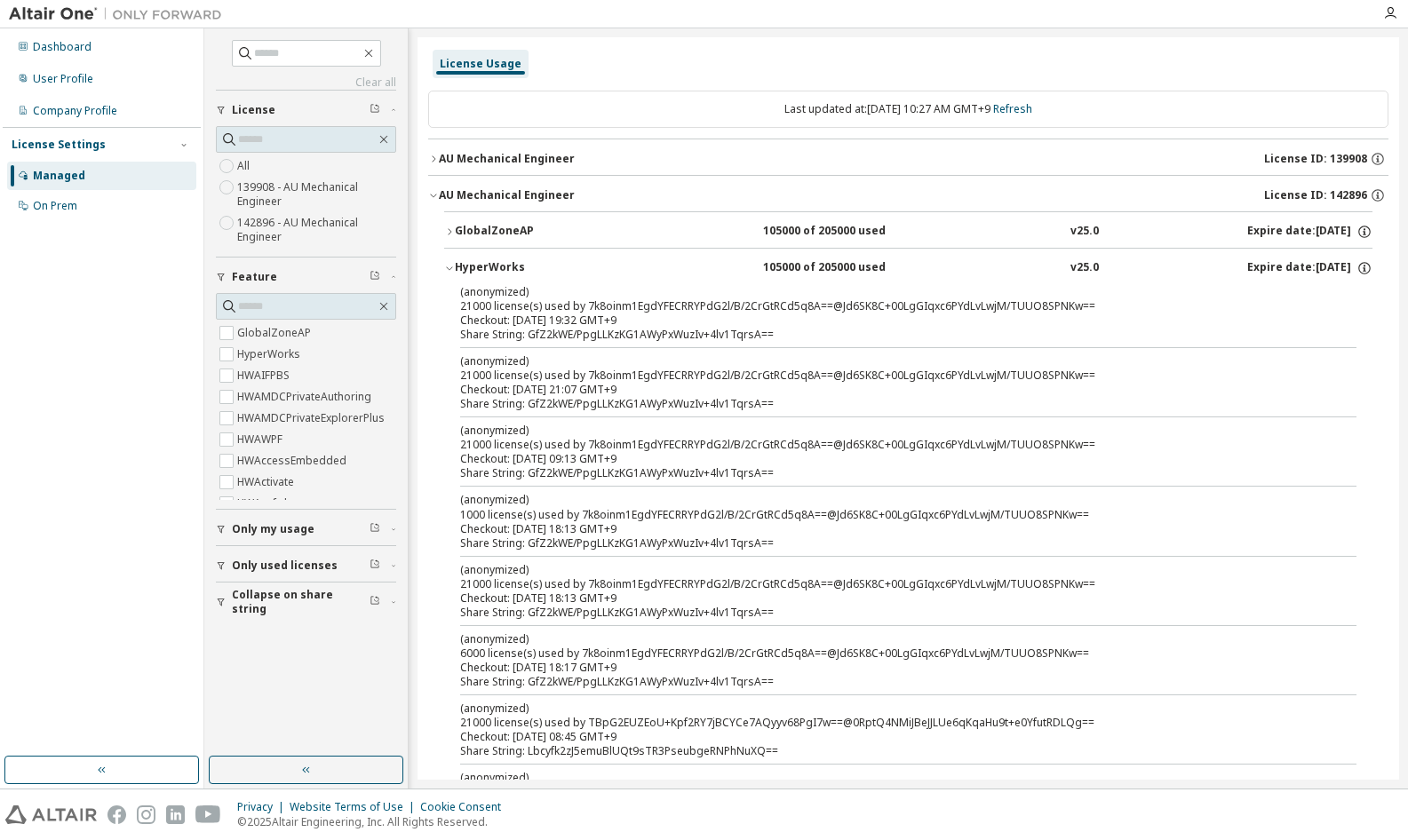
click at [452, 230] on icon "button" at bounding box center [448, 231] width 10 height 10
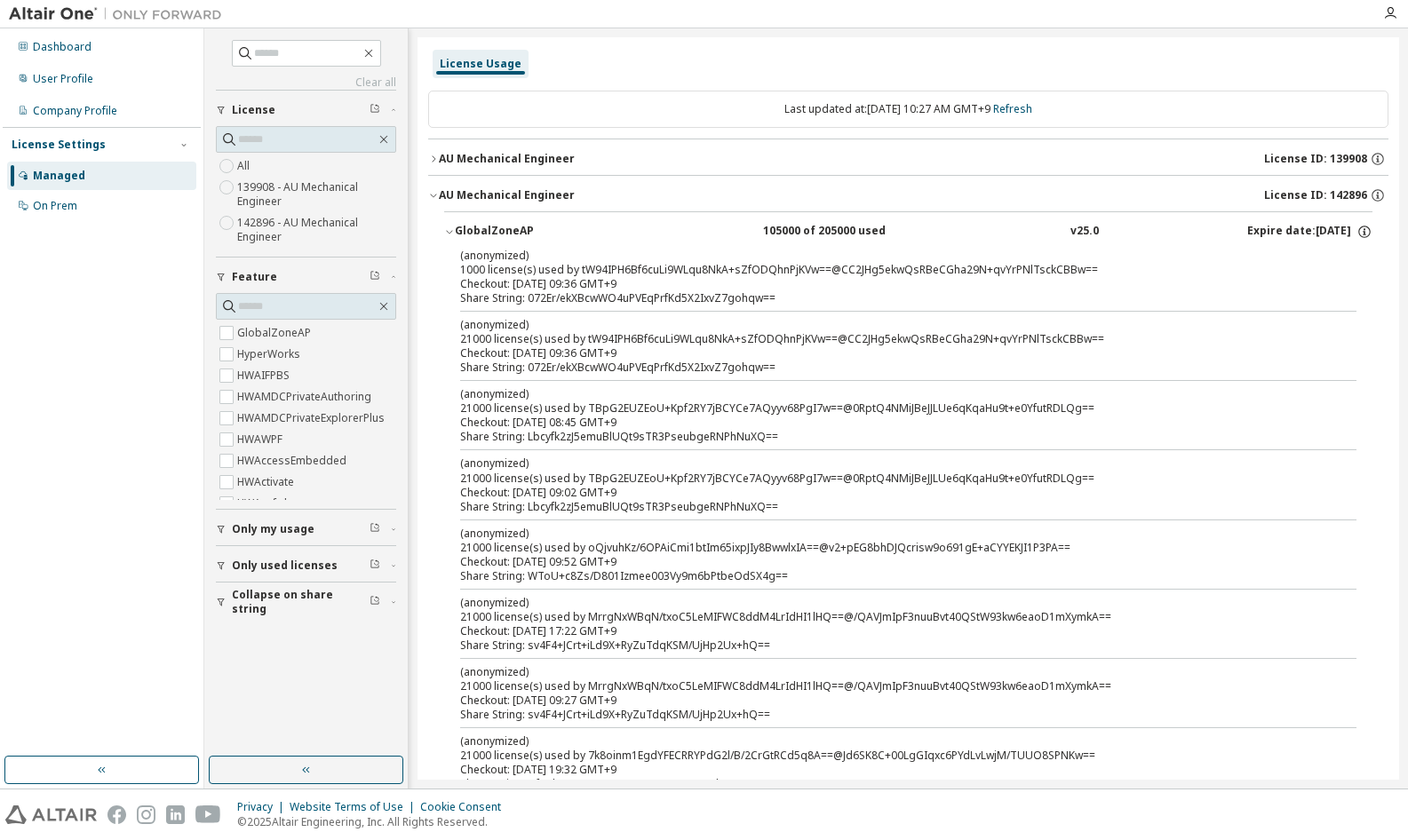
click at [452, 230] on icon "button" at bounding box center [448, 231] width 10 height 10
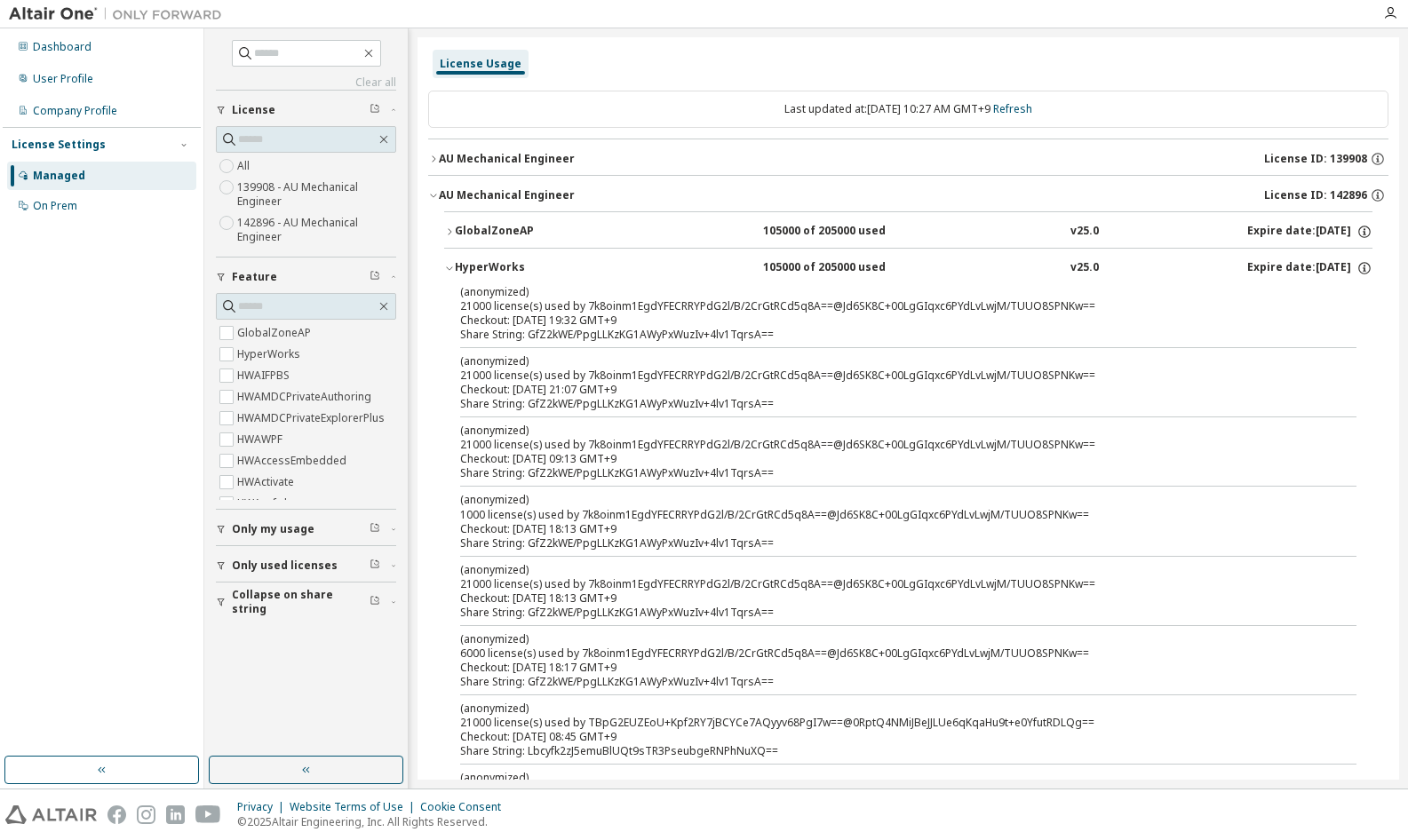
click at [449, 264] on icon "button" at bounding box center [448, 268] width 10 height 10
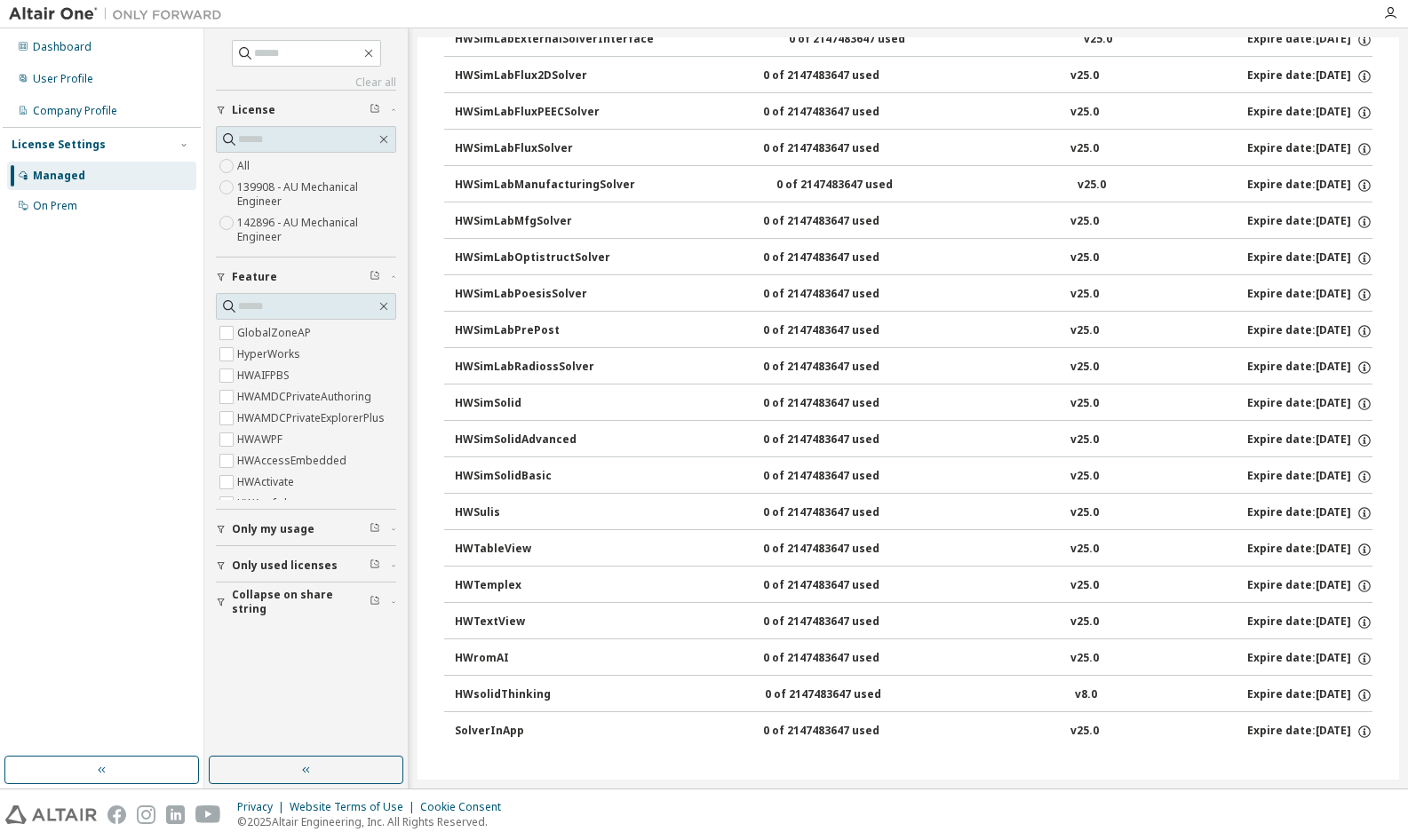
scroll to position [3840, 0]
